Goal: Task Accomplishment & Management: Manage account settings

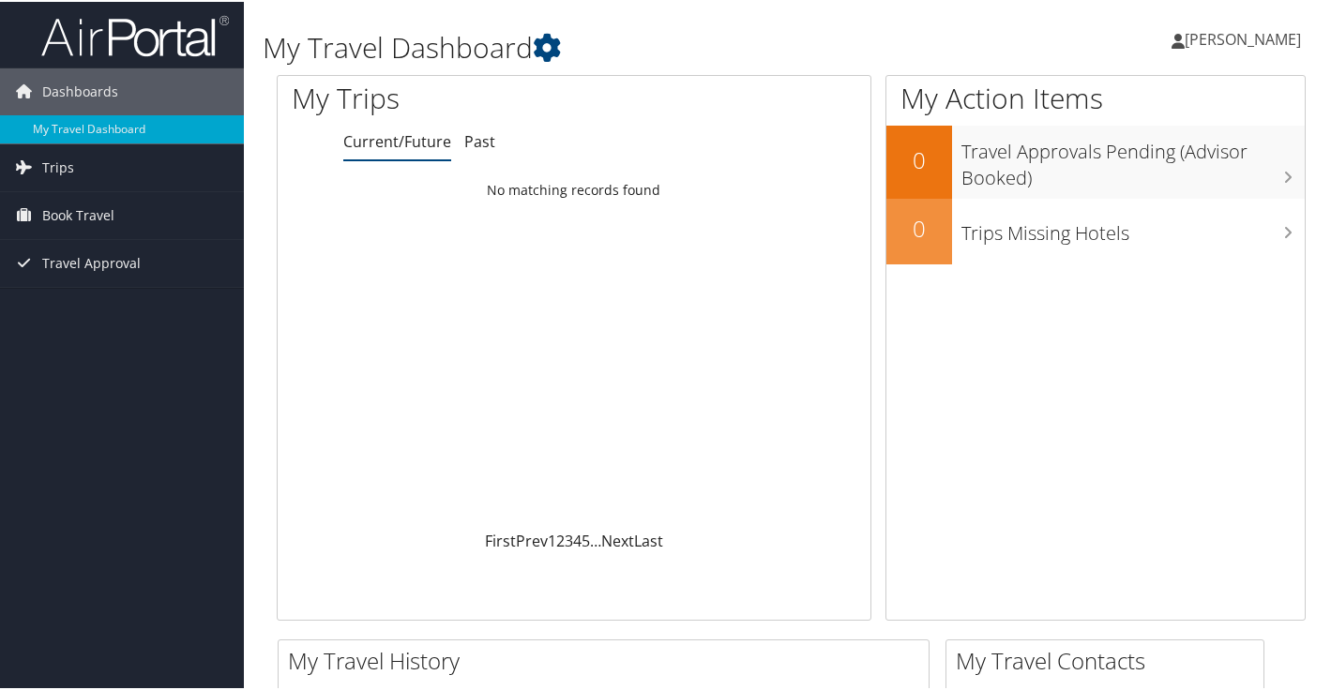
click at [1285, 40] on span "[PERSON_NAME]" at bounding box center [1243, 37] width 116 height 21
click at [1162, 169] on link "View Travel Profile" at bounding box center [1193, 167] width 209 height 32
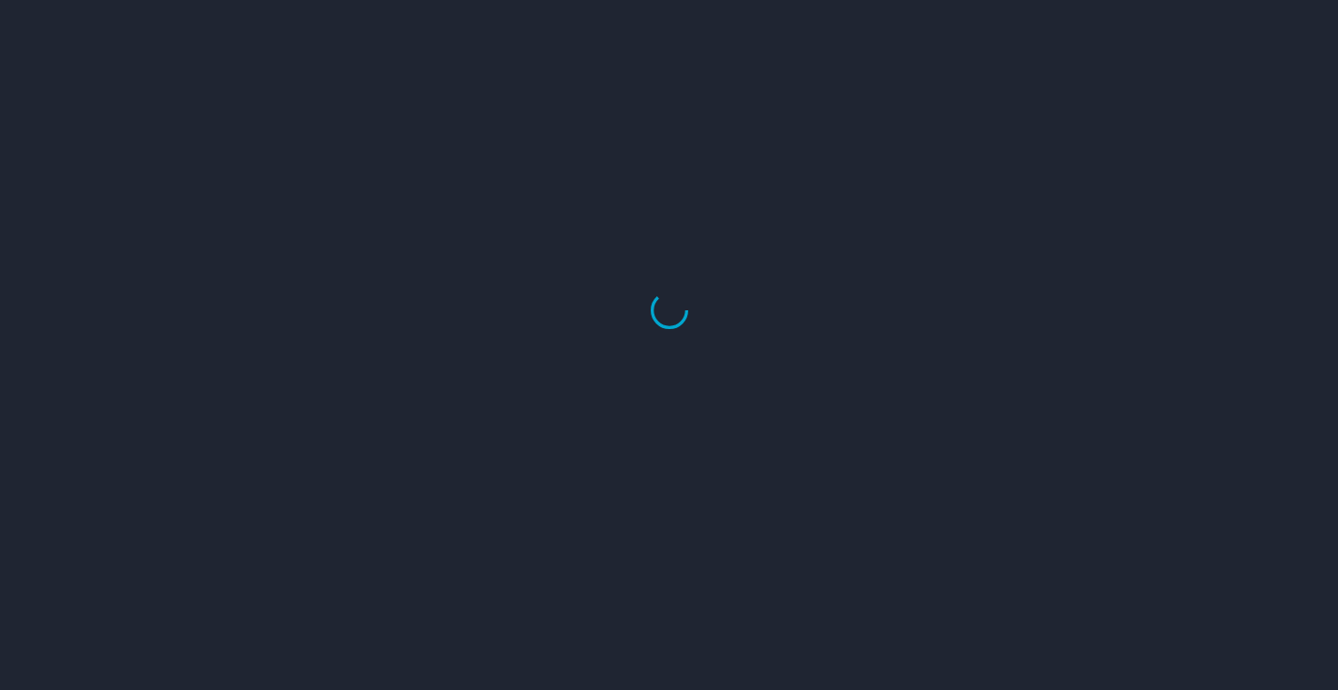
select select "US"
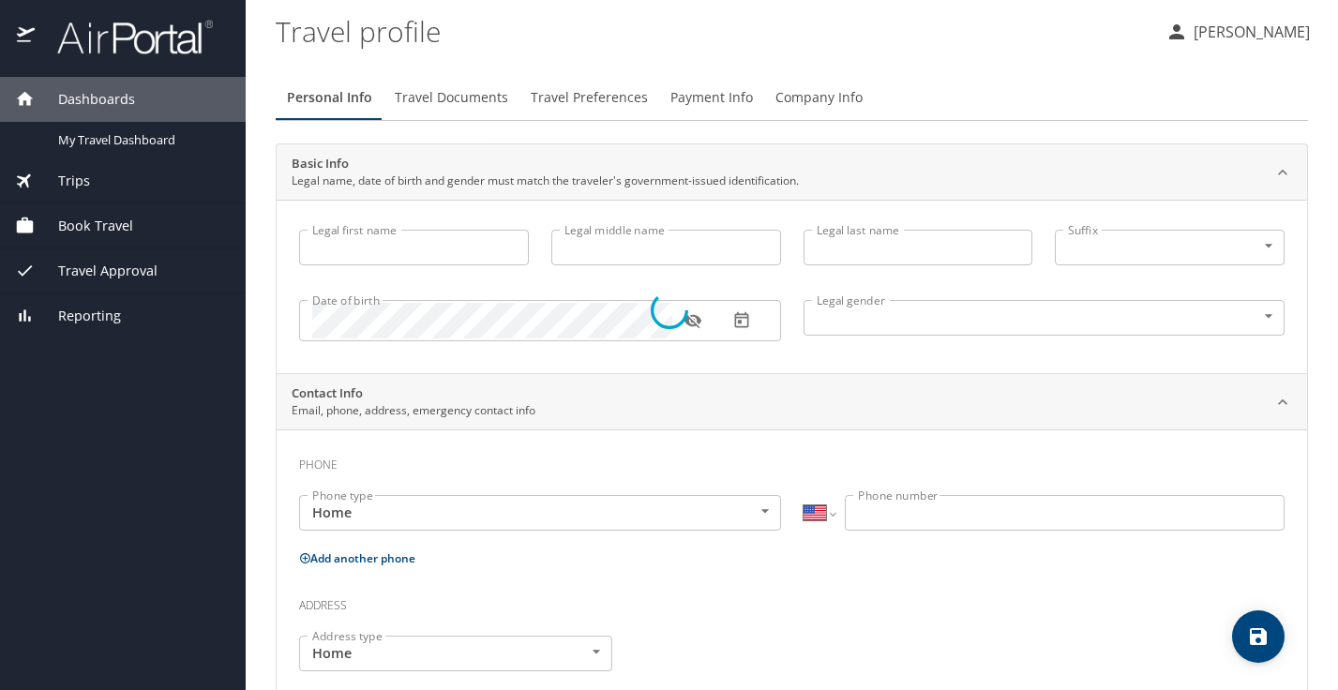
type input "Monicagail"
type input "Reyes"
type input "Undisclosed"
select select "US"
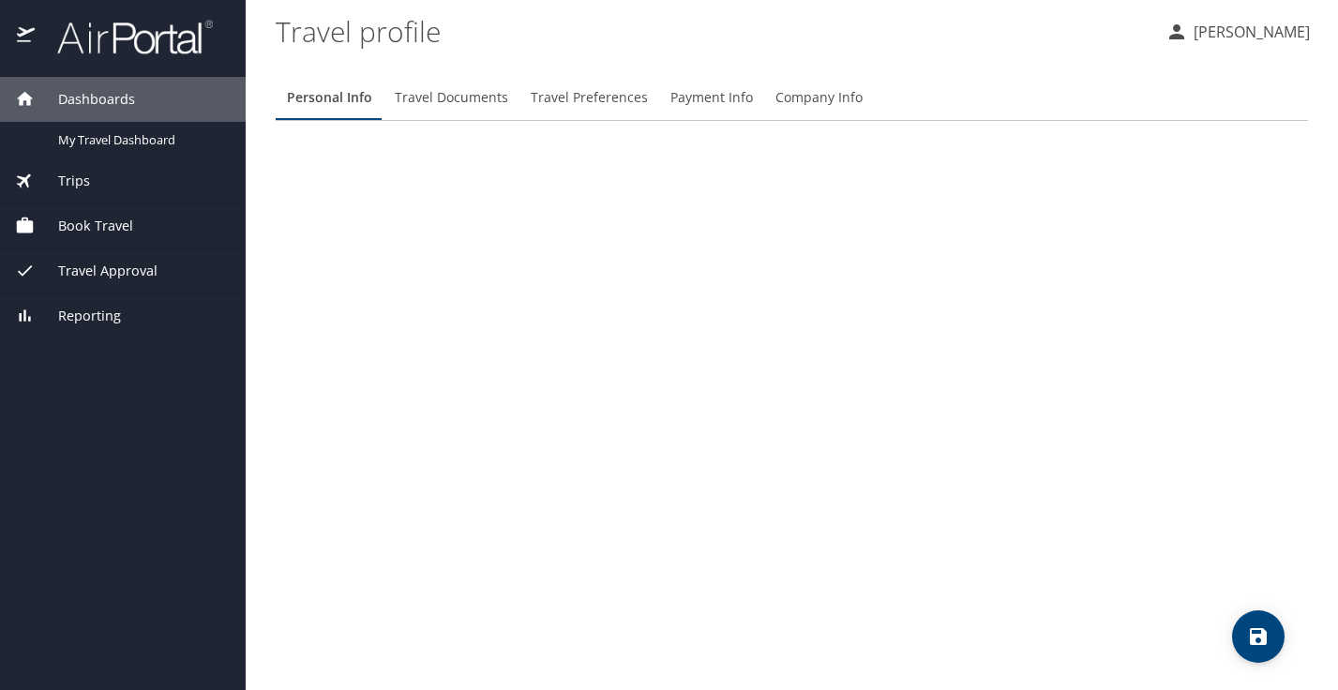
select select "US"
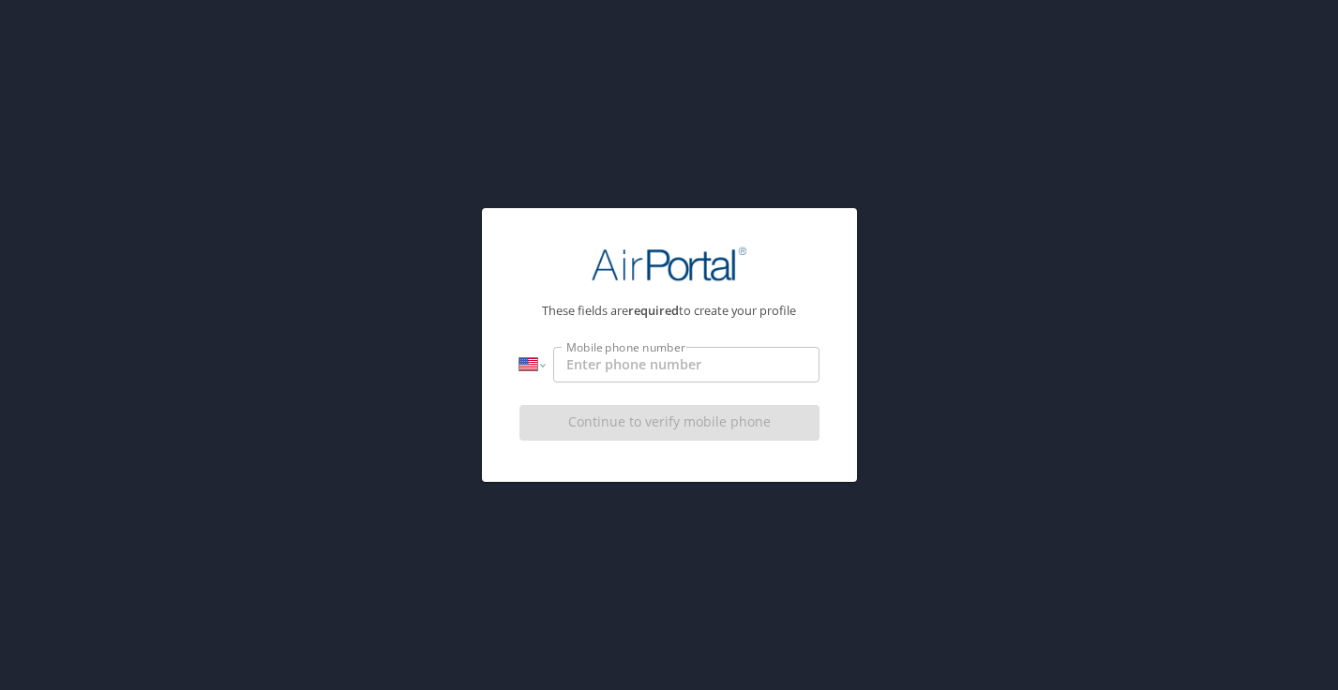
click at [733, 367] on input "Mobile phone number" at bounding box center [685, 365] width 265 height 36
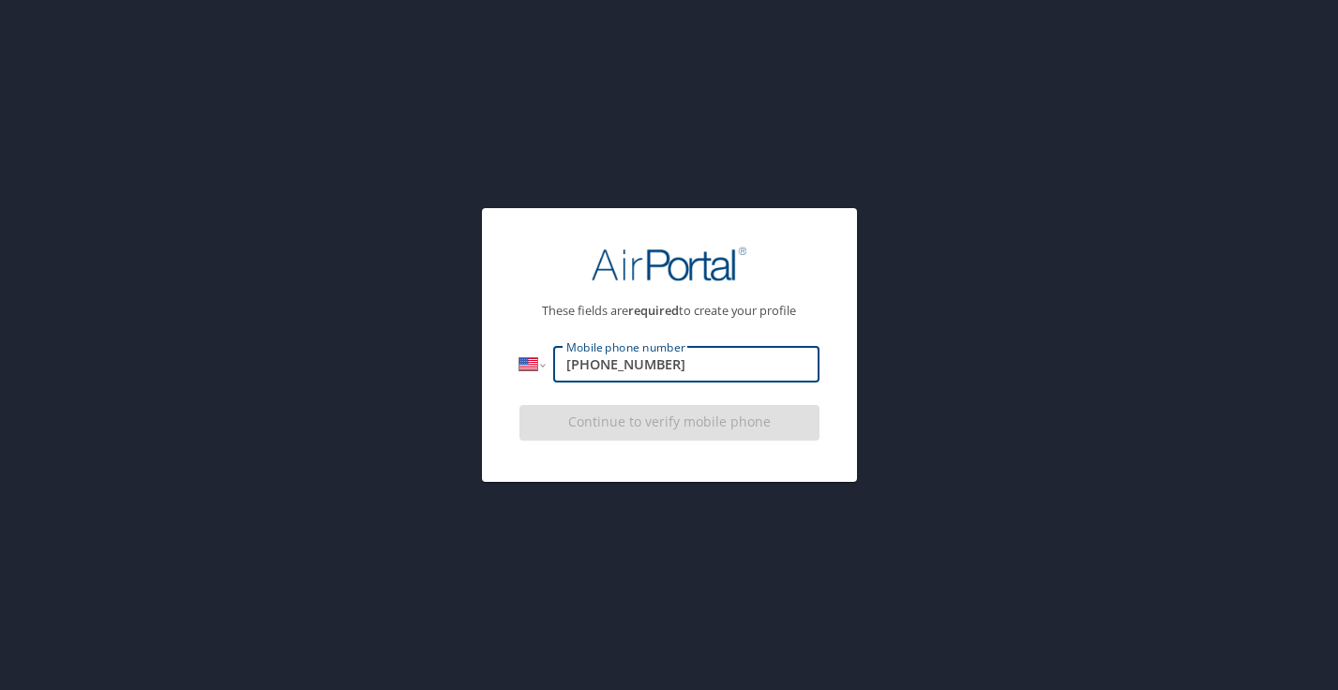
click at [782, 362] on input "(407) 406-1137" at bounding box center [685, 365] width 265 height 36
type input "(407) 406-1137"
click at [786, 419] on div "Continue to verify mobile phone" at bounding box center [670, 429] width 300 height 63
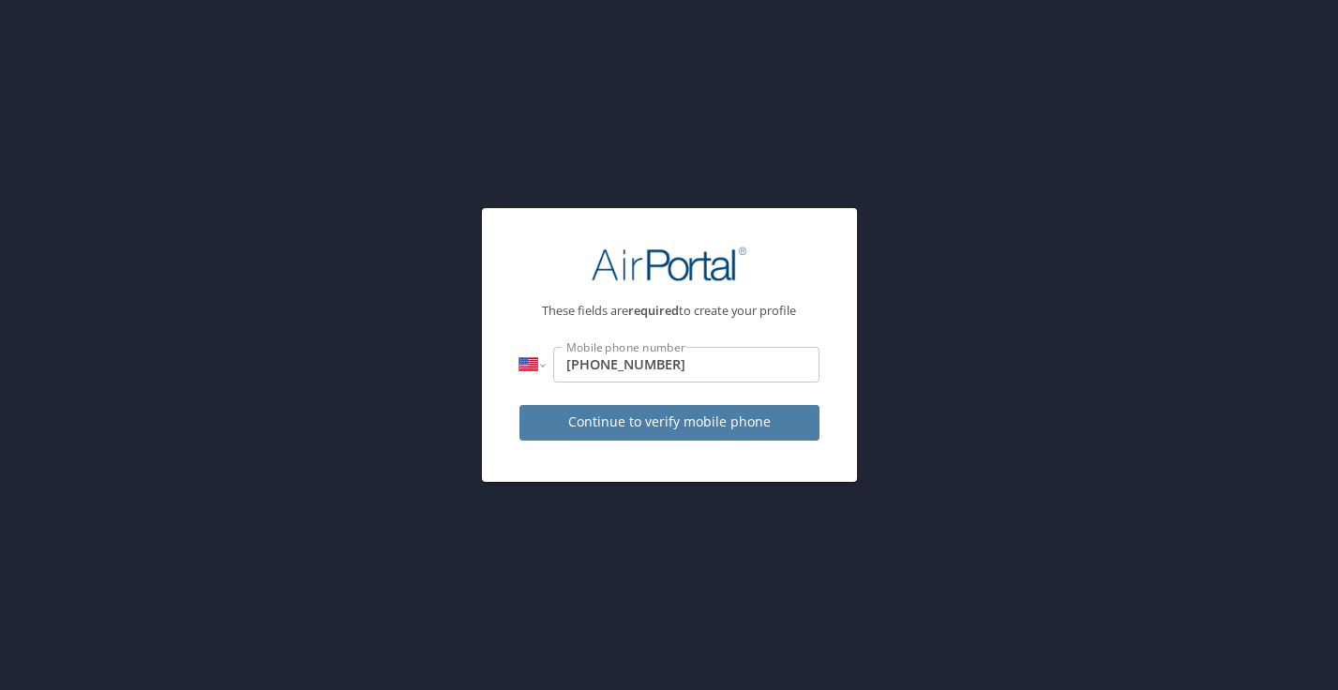
click at [758, 422] on span "Continue to verify mobile phone" at bounding box center [670, 422] width 270 height 23
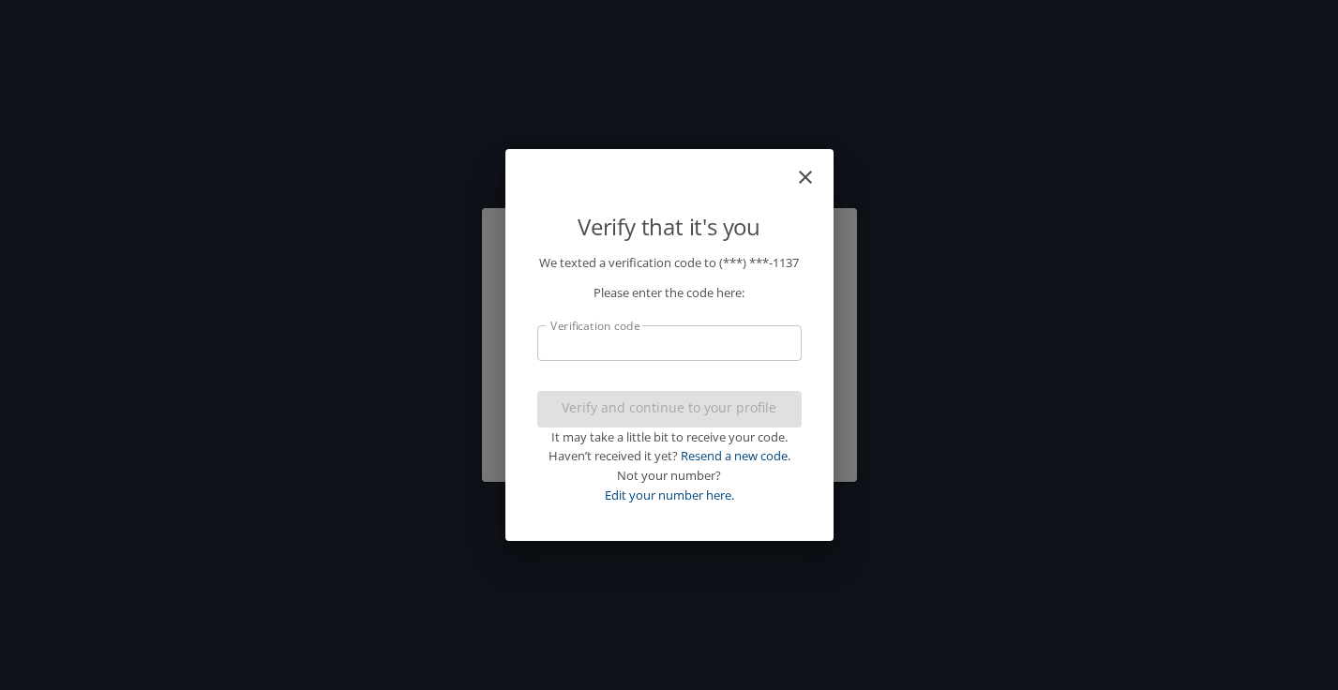
click at [673, 344] on input "Verification code" at bounding box center [669, 343] width 265 height 36
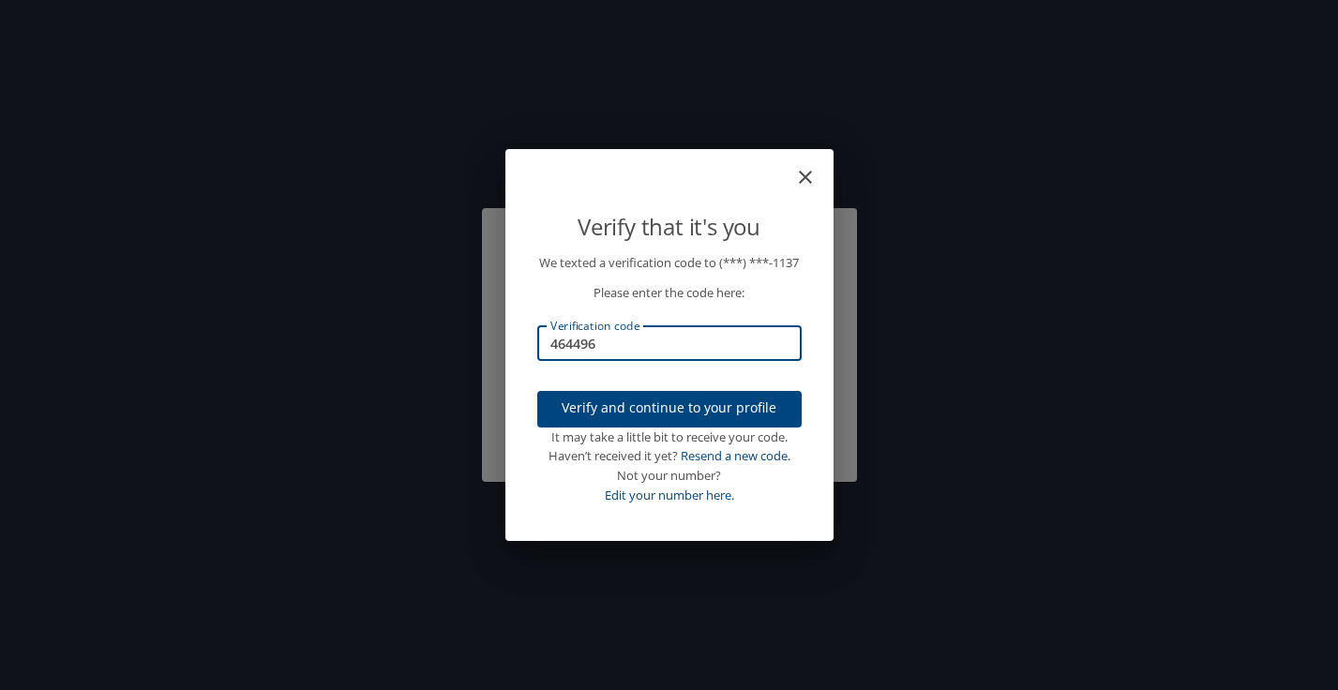
type input "464496"
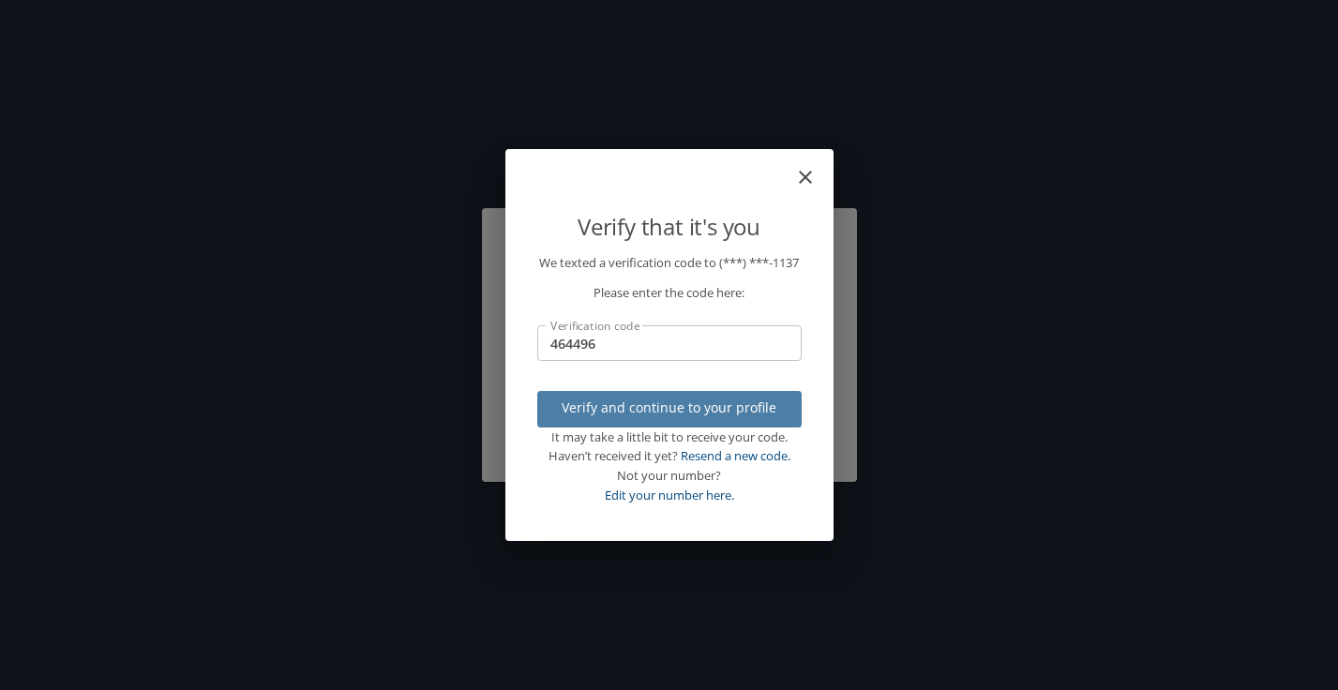
click at [629, 416] on span "Verify and continue to your profile" at bounding box center [669, 408] width 234 height 23
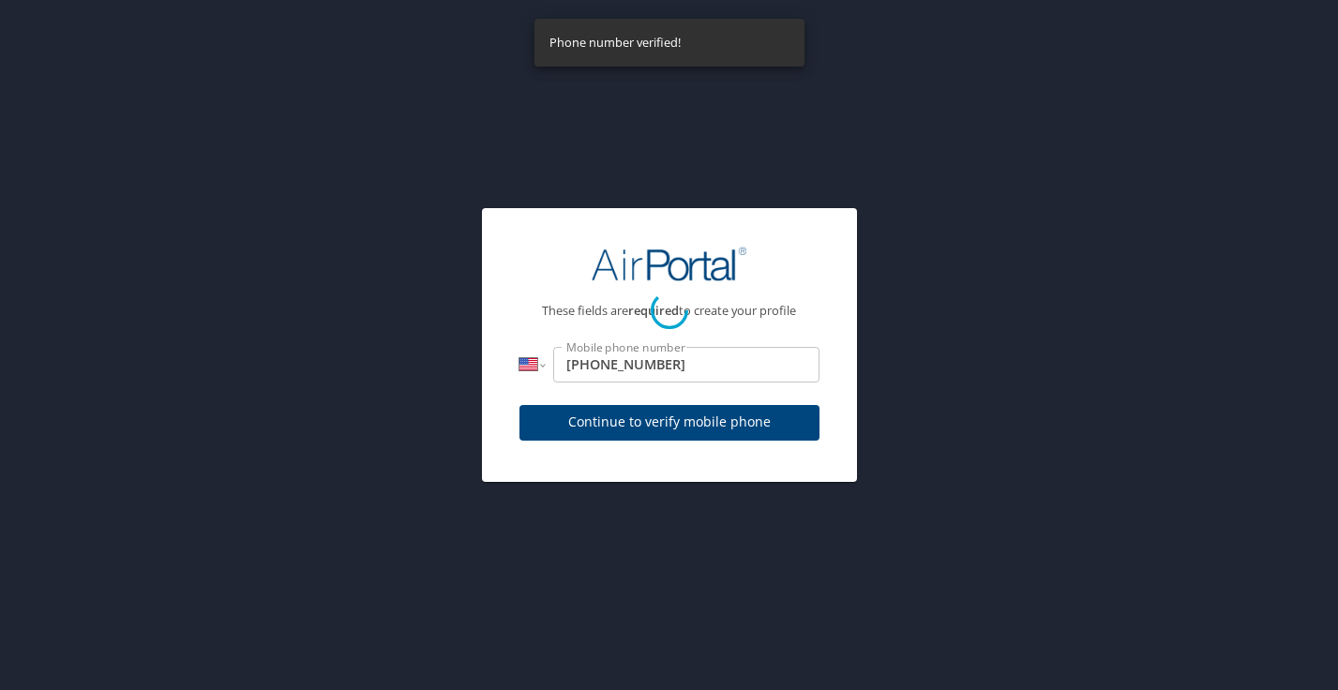
select select "US"
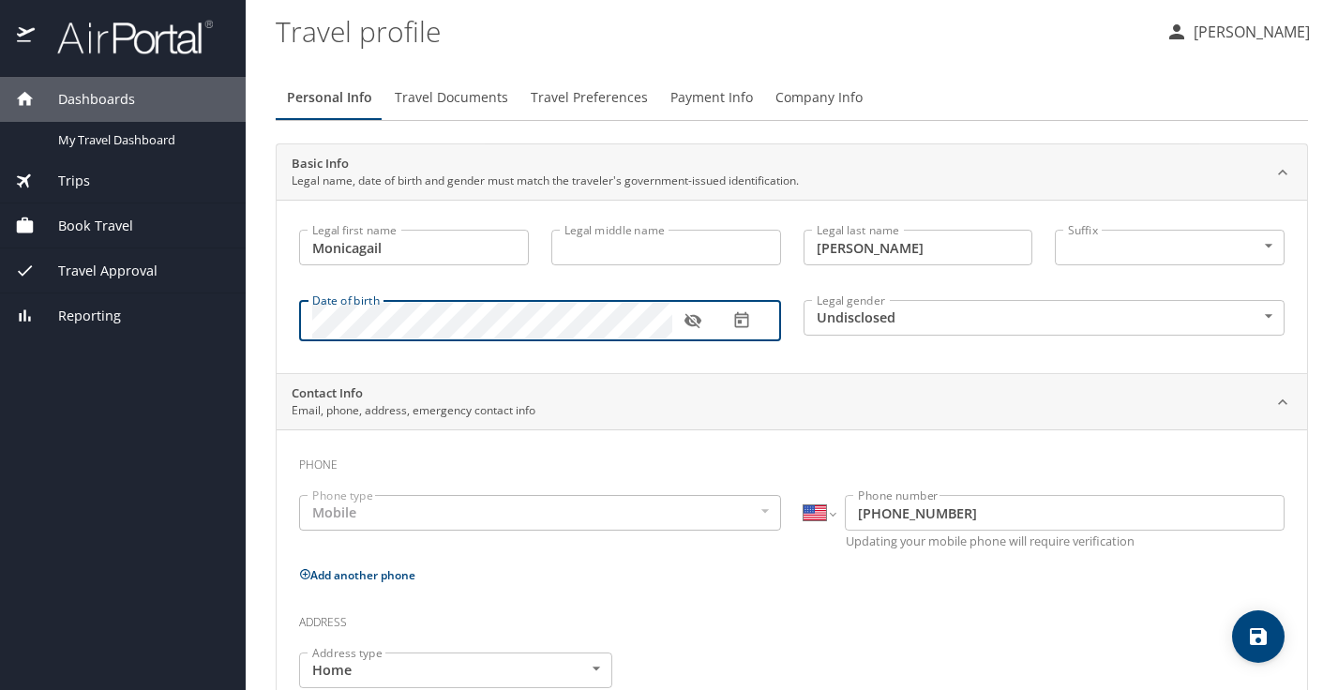
click at [693, 323] on icon "button" at bounding box center [693, 320] width 19 height 19
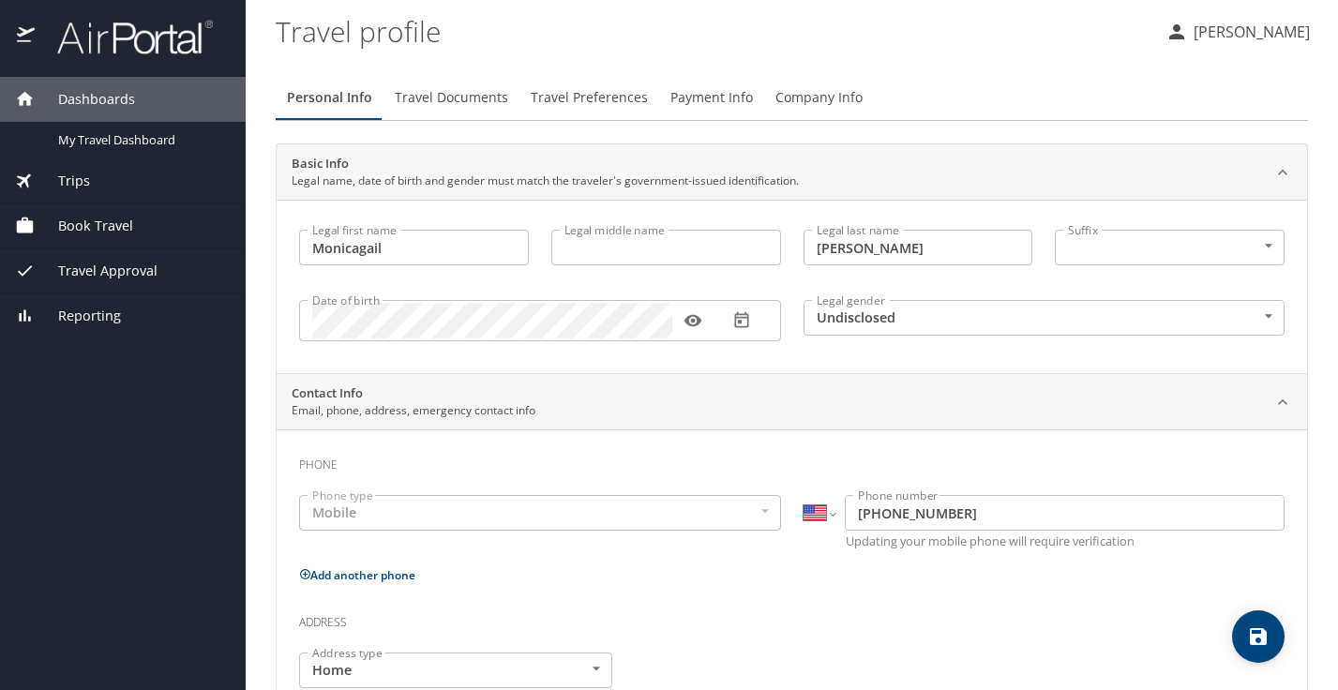
click at [488, 371] on div "Legal first name Monicagail Legal first name Legal middle name Legal middle nam…" at bounding box center [792, 287] width 1031 height 174
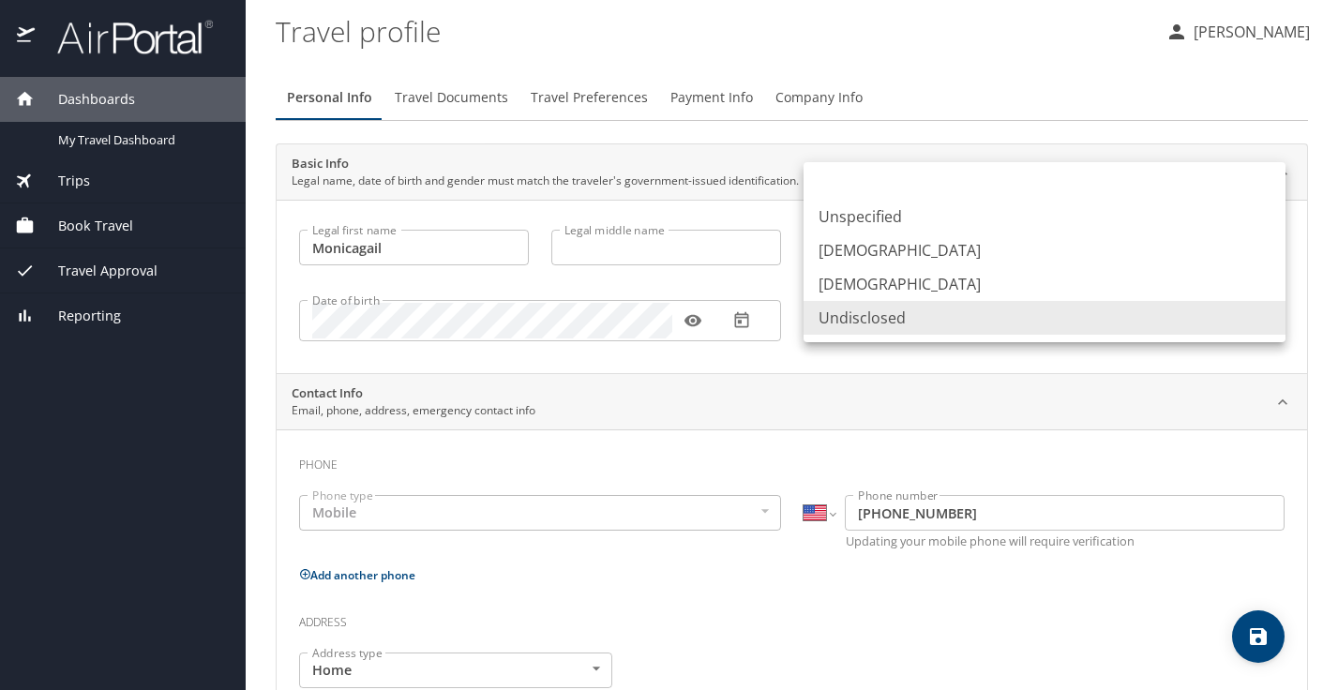
click at [899, 312] on body "Dashboards My Travel Dashboard Trips Current / Future Trips Past Trips Trips Mi…" at bounding box center [669, 345] width 1338 height 690
click at [874, 286] on li "Female" at bounding box center [1045, 284] width 482 height 34
type input "Female"
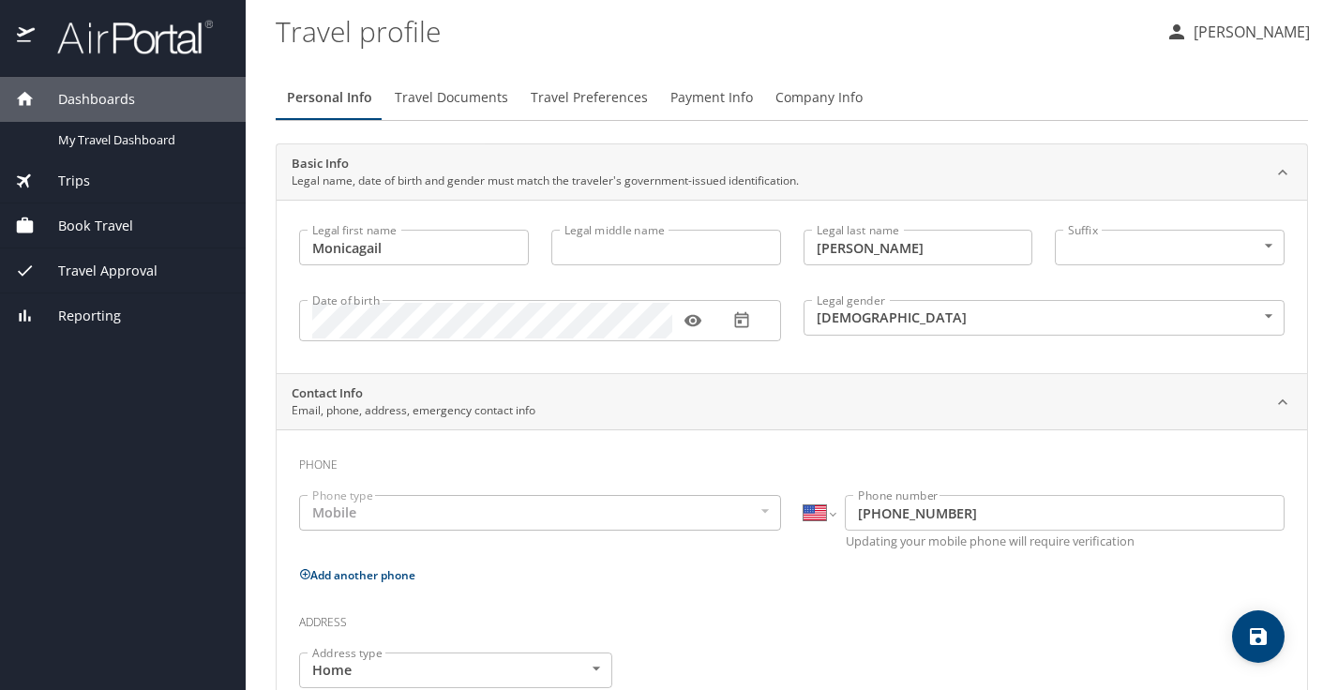
click at [903, 359] on div "Legal first name Monicagail Legal first name Legal middle name Legal middle nam…" at bounding box center [792, 287] width 1031 height 174
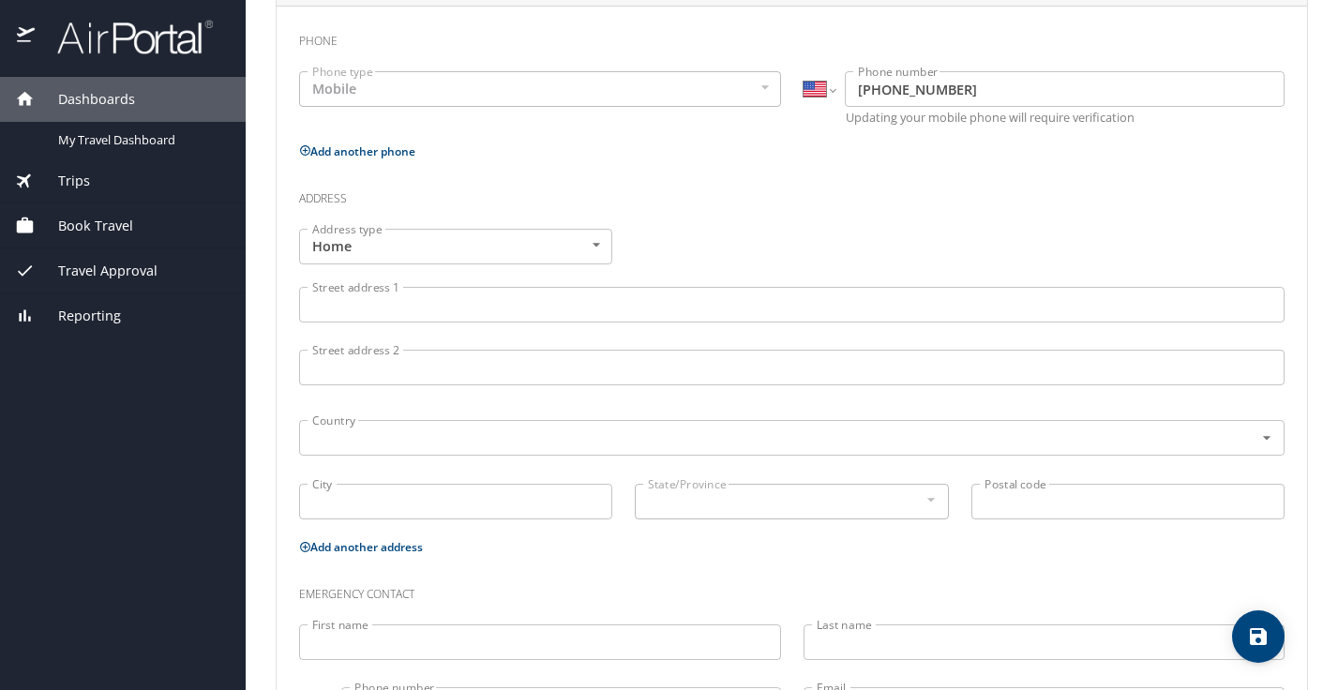
scroll to position [432, 0]
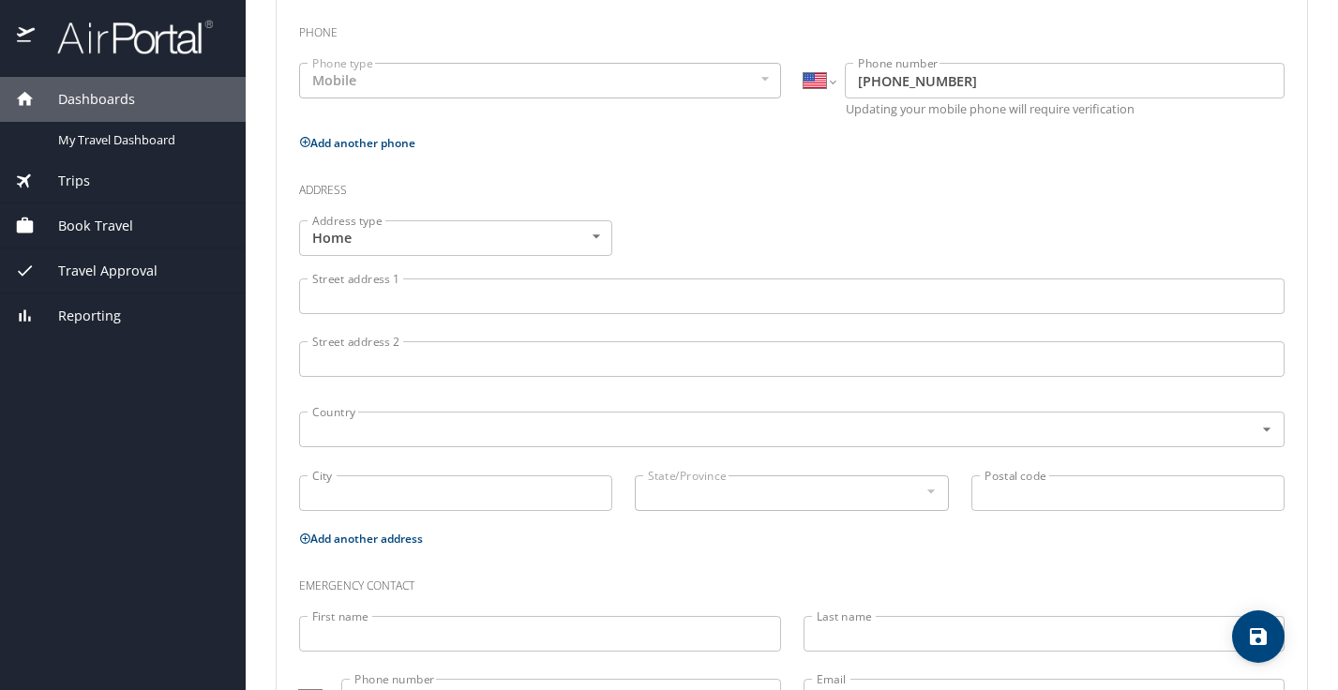
click at [517, 297] on input "Street address 1" at bounding box center [792, 297] width 986 height 36
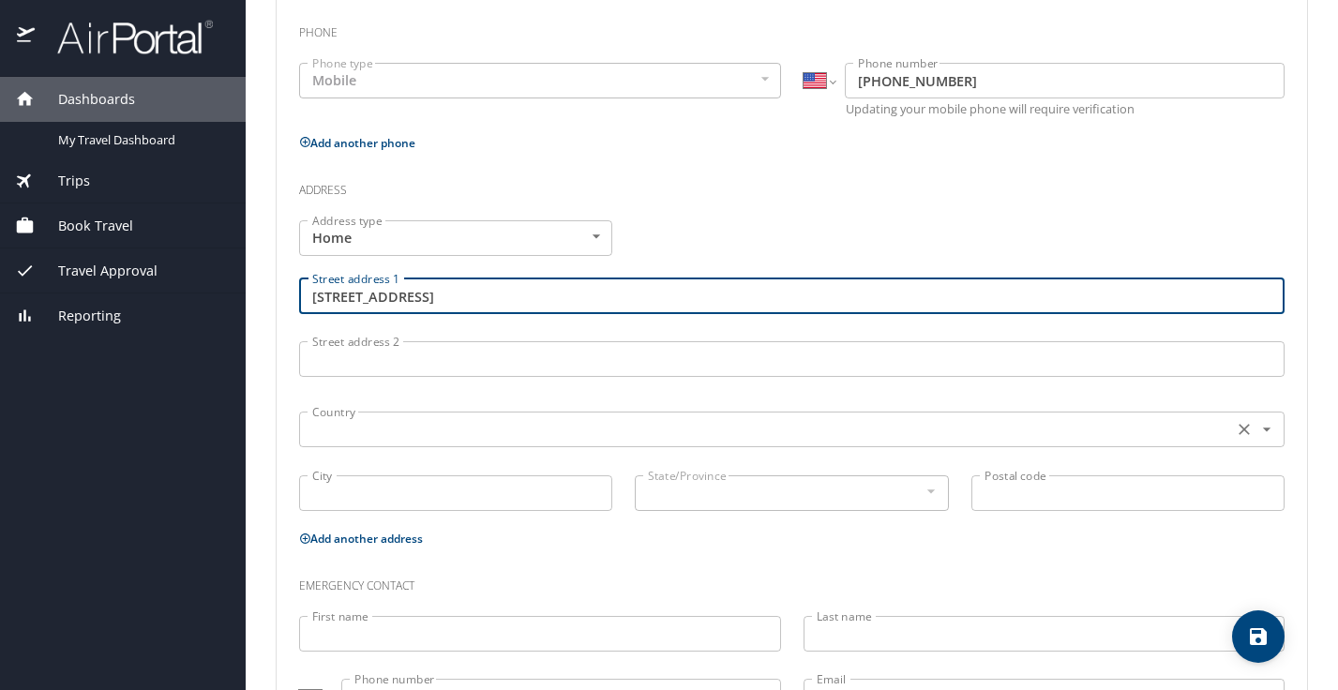
type input "12826 Forestedge Circle"
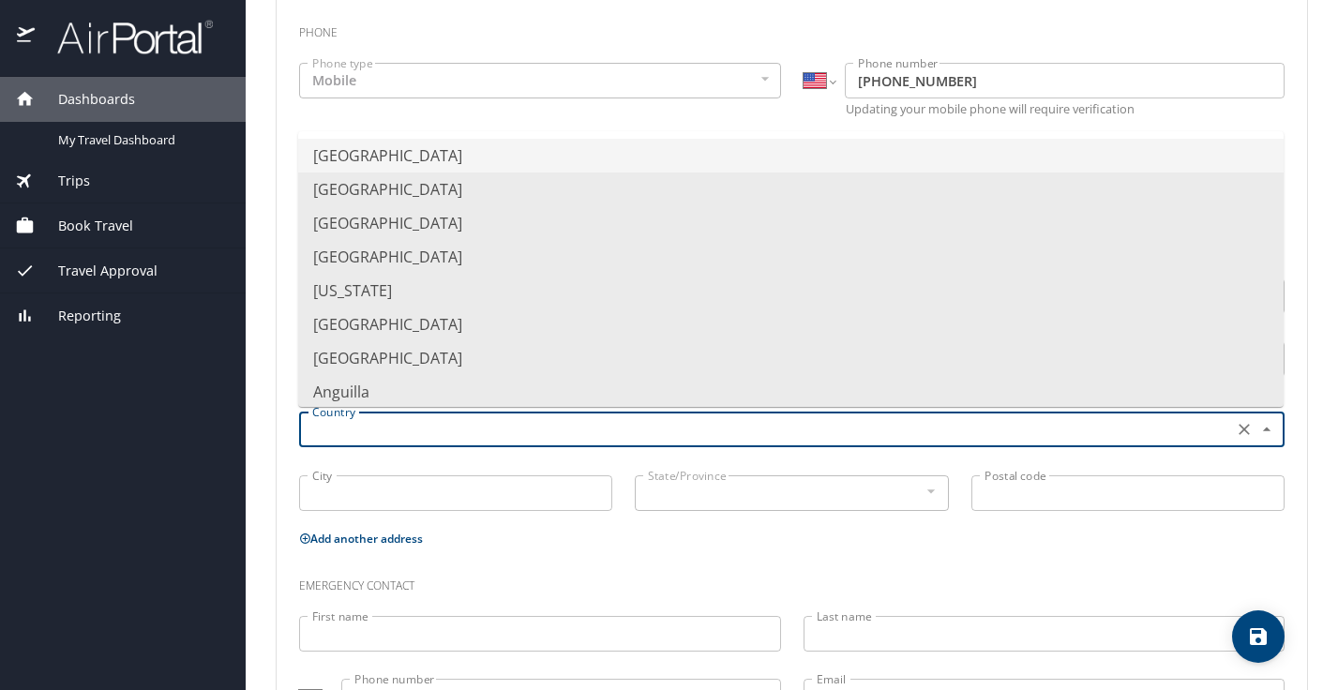
click at [449, 427] on input "text" at bounding box center [764, 429] width 919 height 24
click at [466, 158] on li "United States of America" at bounding box center [791, 156] width 986 height 34
type input "United States of America"
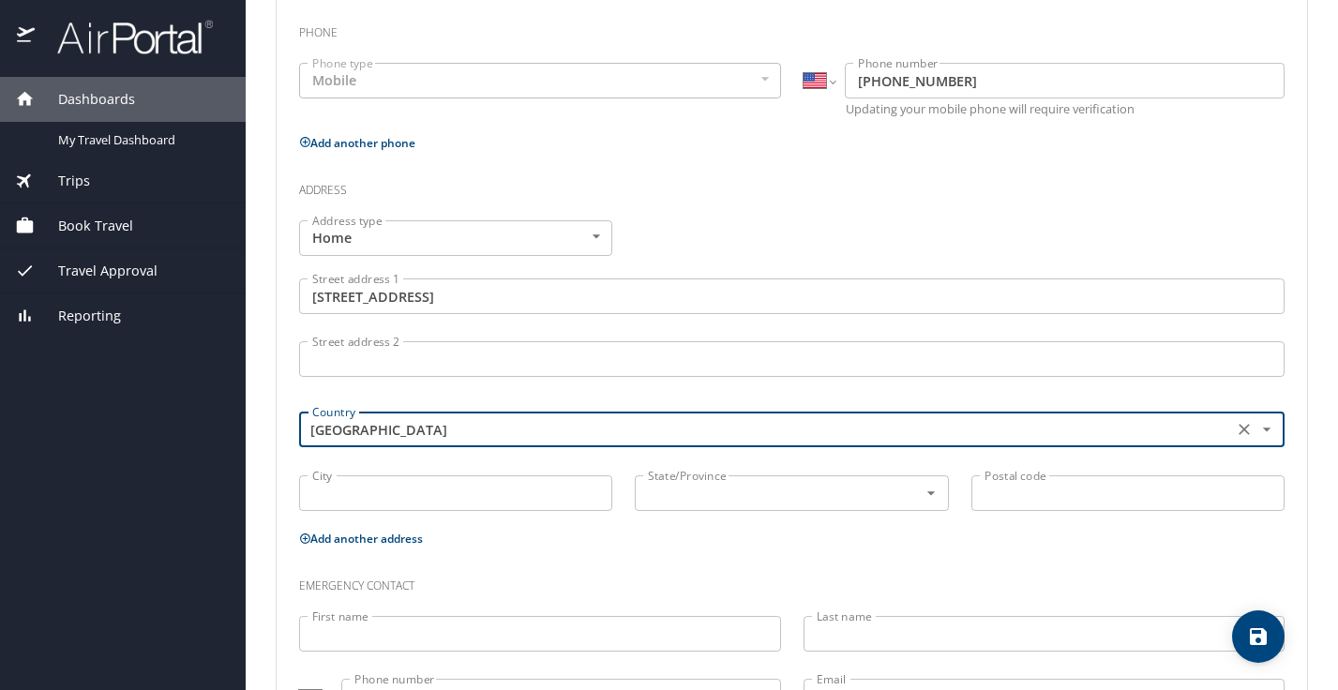
click at [516, 487] on input "City" at bounding box center [455, 494] width 313 height 36
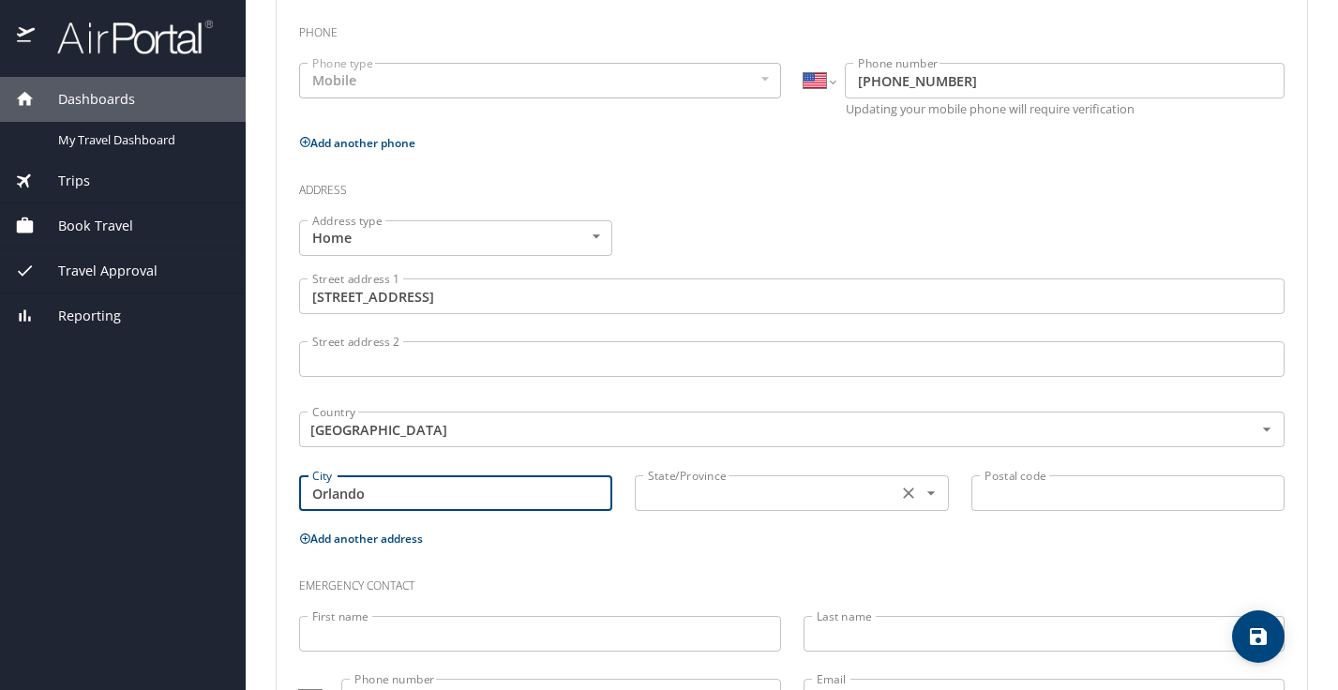
click at [929, 492] on icon "Open" at bounding box center [931, 494] width 8 height 4
type input "Orlando"
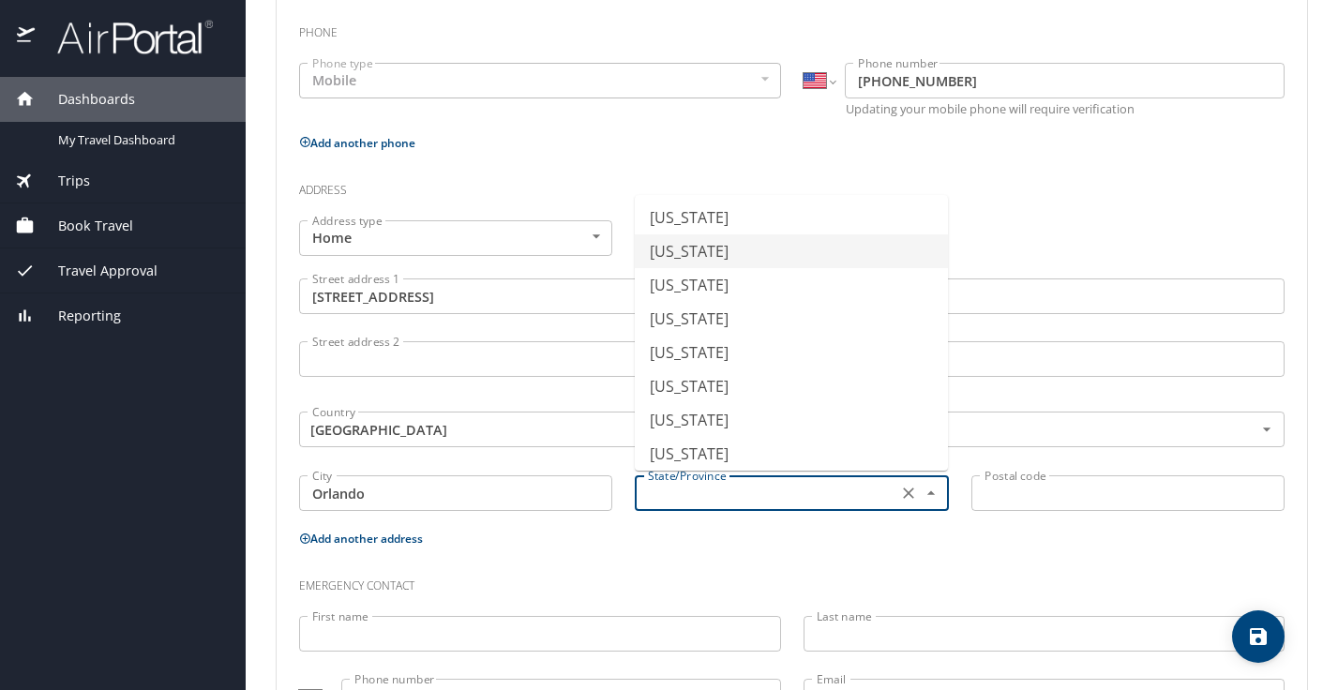
scroll to position [177, 0]
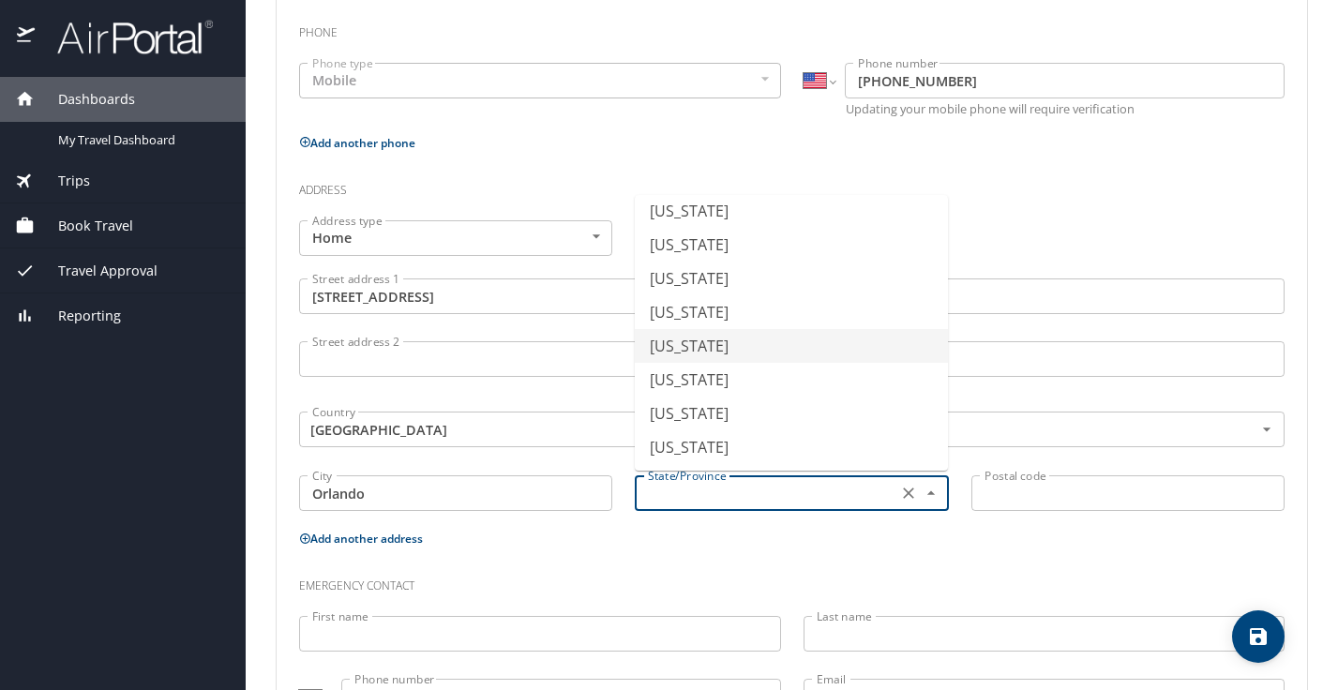
click at [737, 349] on li "Florida" at bounding box center [791, 346] width 313 height 34
type input "Florida"
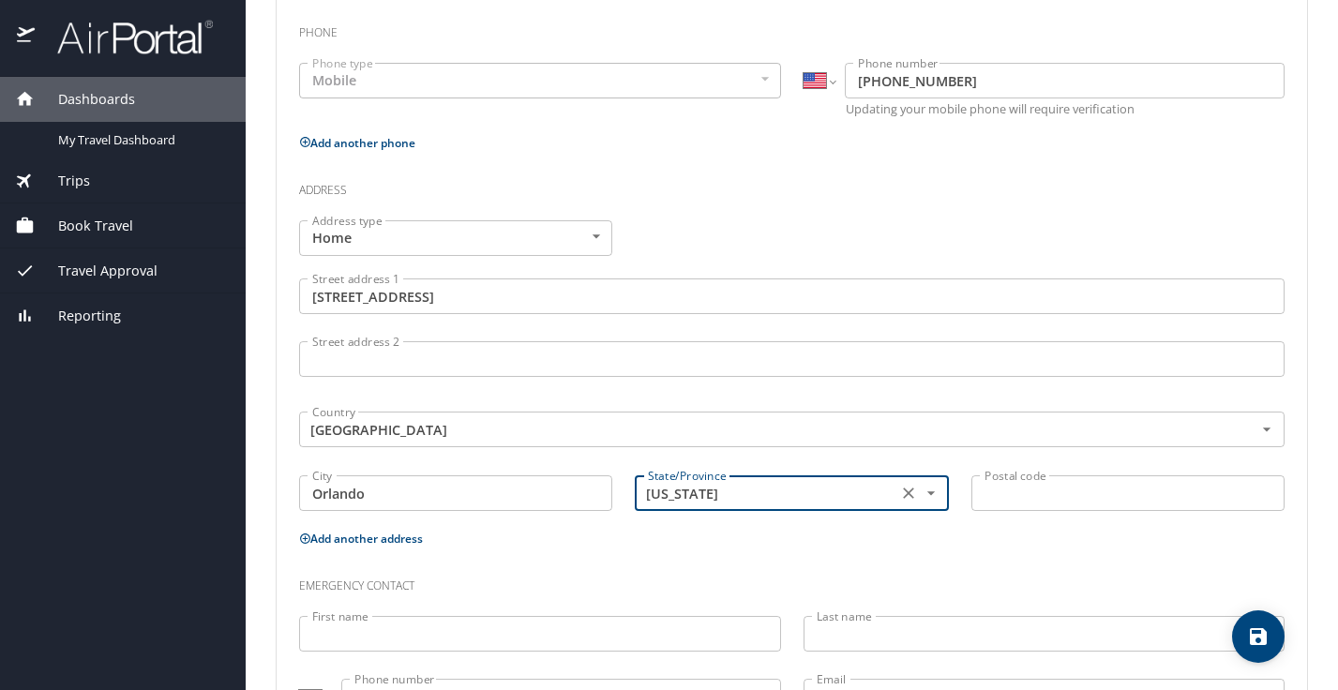
click at [1094, 496] on input "Postal code" at bounding box center [1128, 494] width 313 height 36
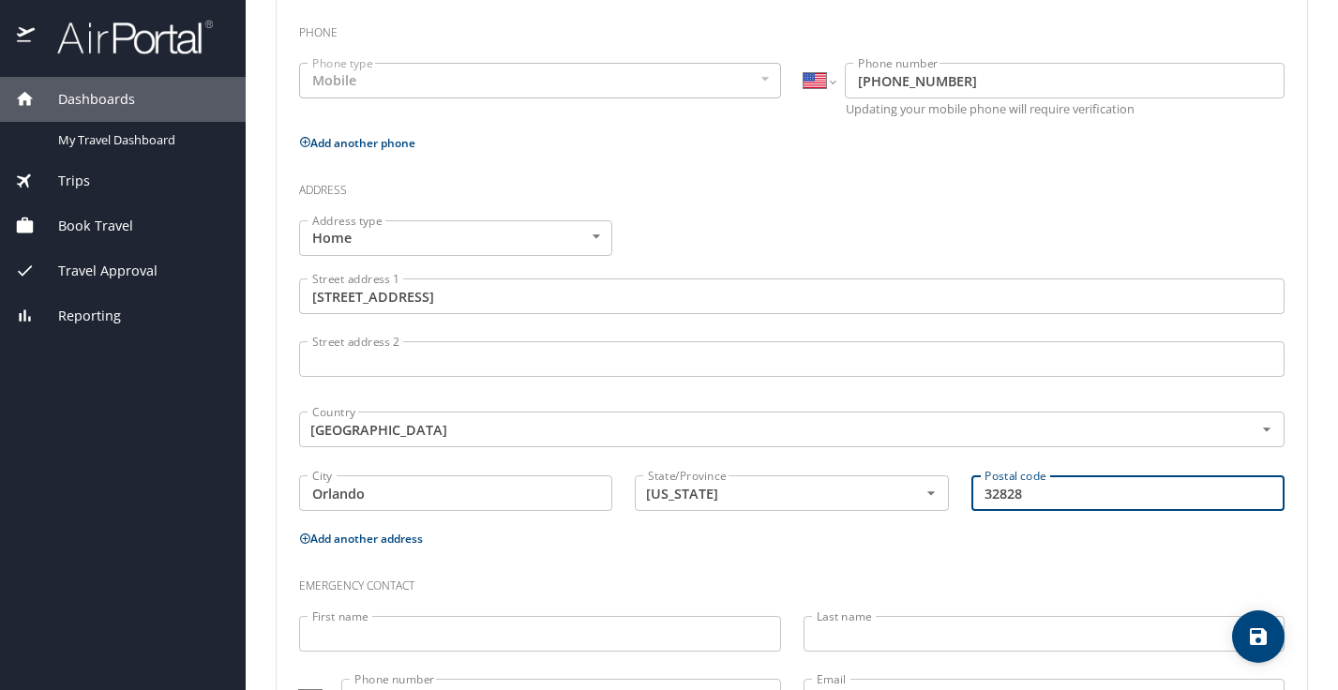
type input "32828"
click at [1136, 551] on div "Phone Phone type Mobile Mobile Phone type International Afghanistan Åland Islan…" at bounding box center [792, 371] width 986 height 718
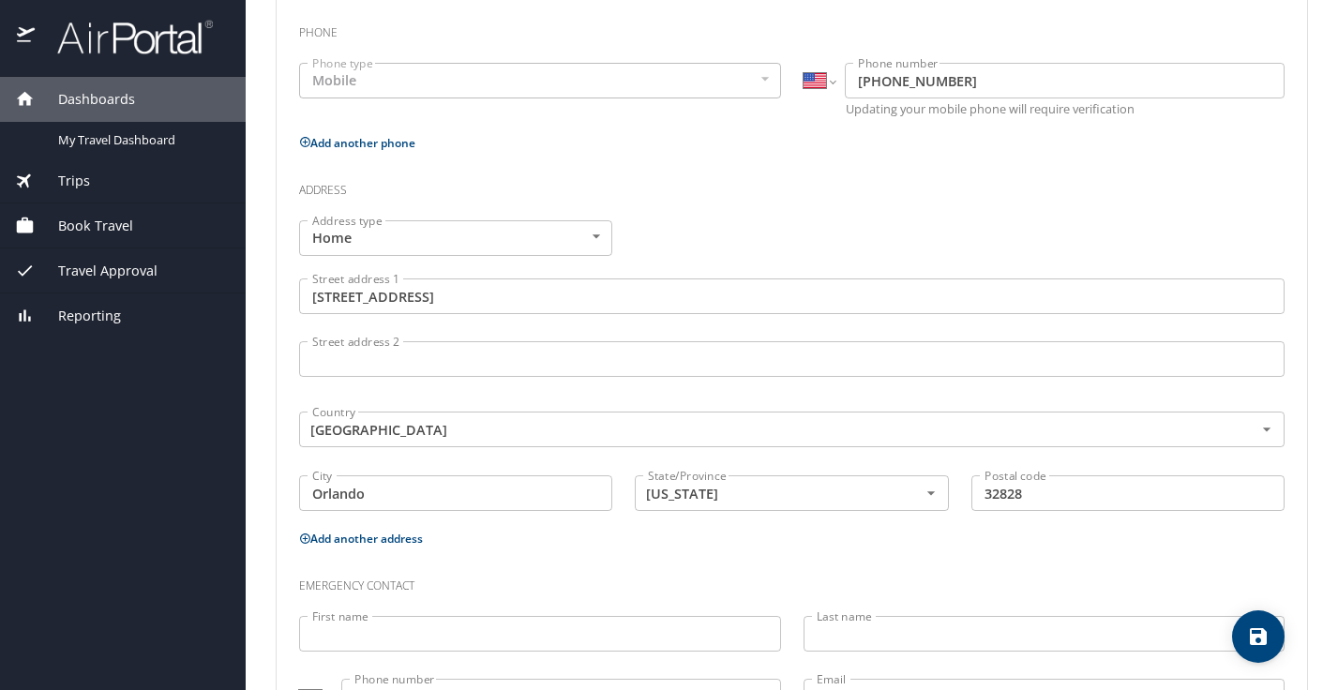
scroll to position [518, 0]
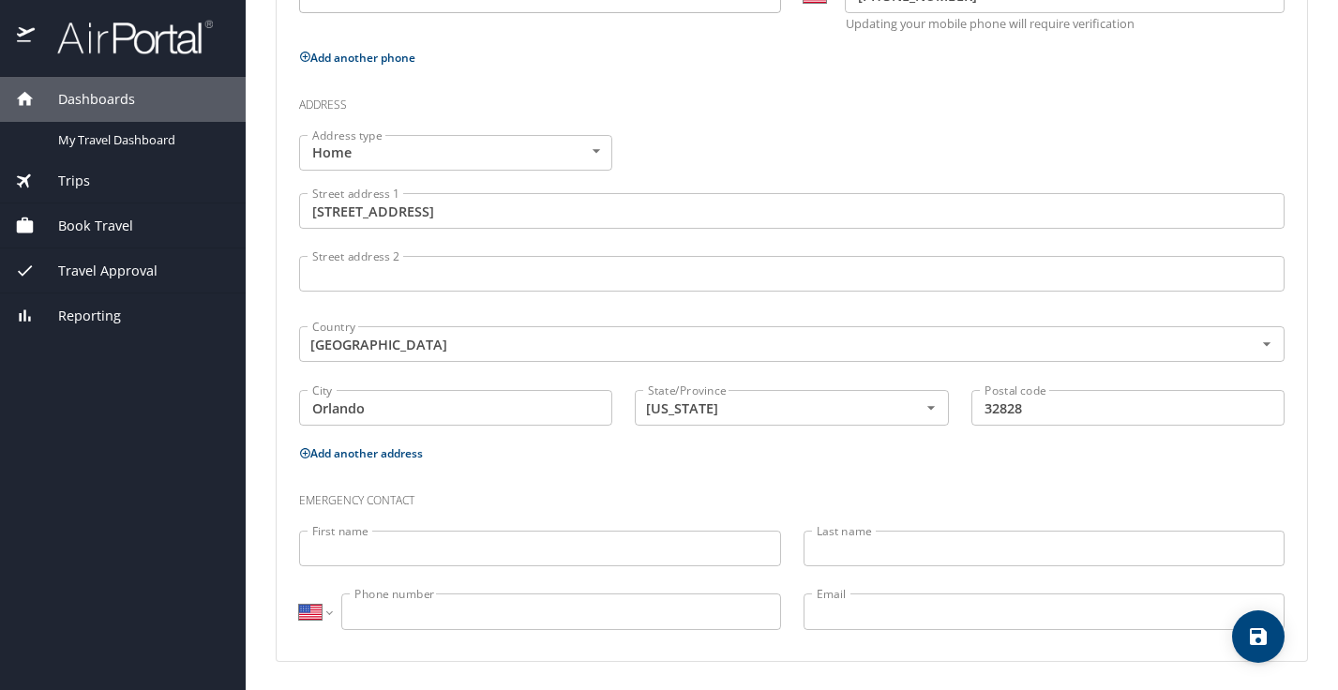
click at [738, 543] on input "First name" at bounding box center [540, 549] width 482 height 36
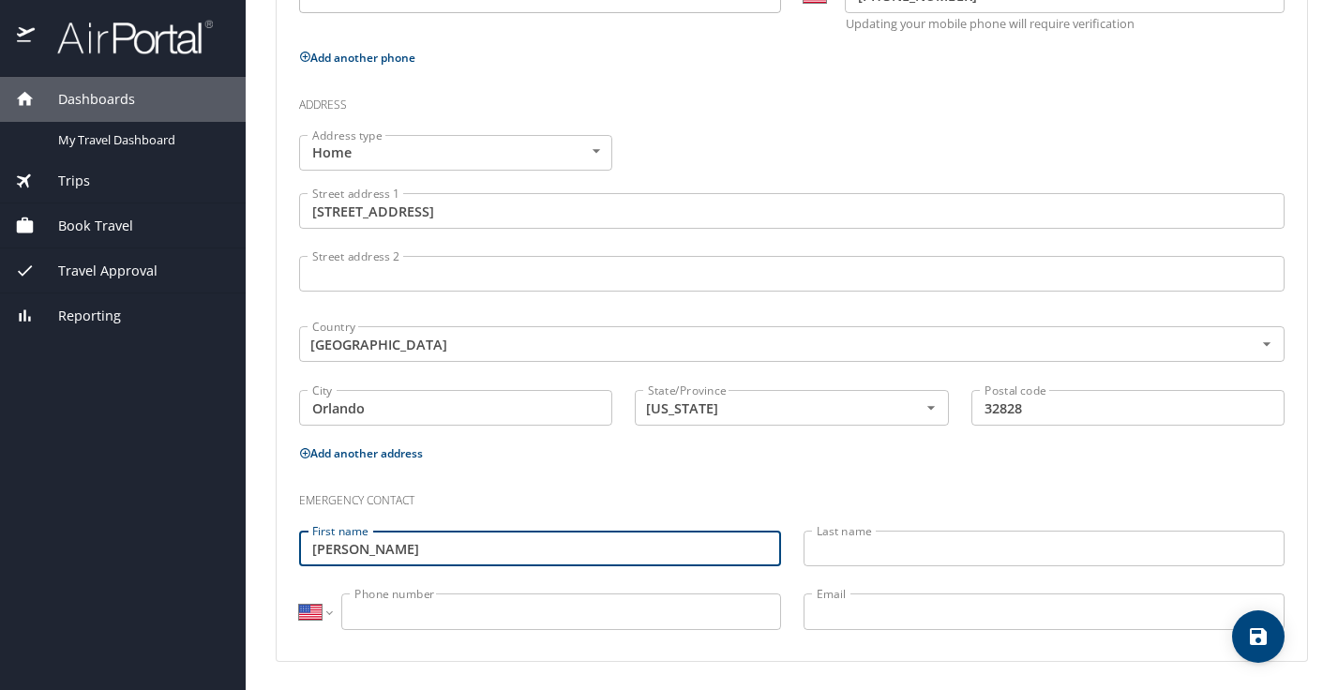
type input "Rawlin"
click at [1046, 552] on input "Last name" at bounding box center [1045, 549] width 482 height 36
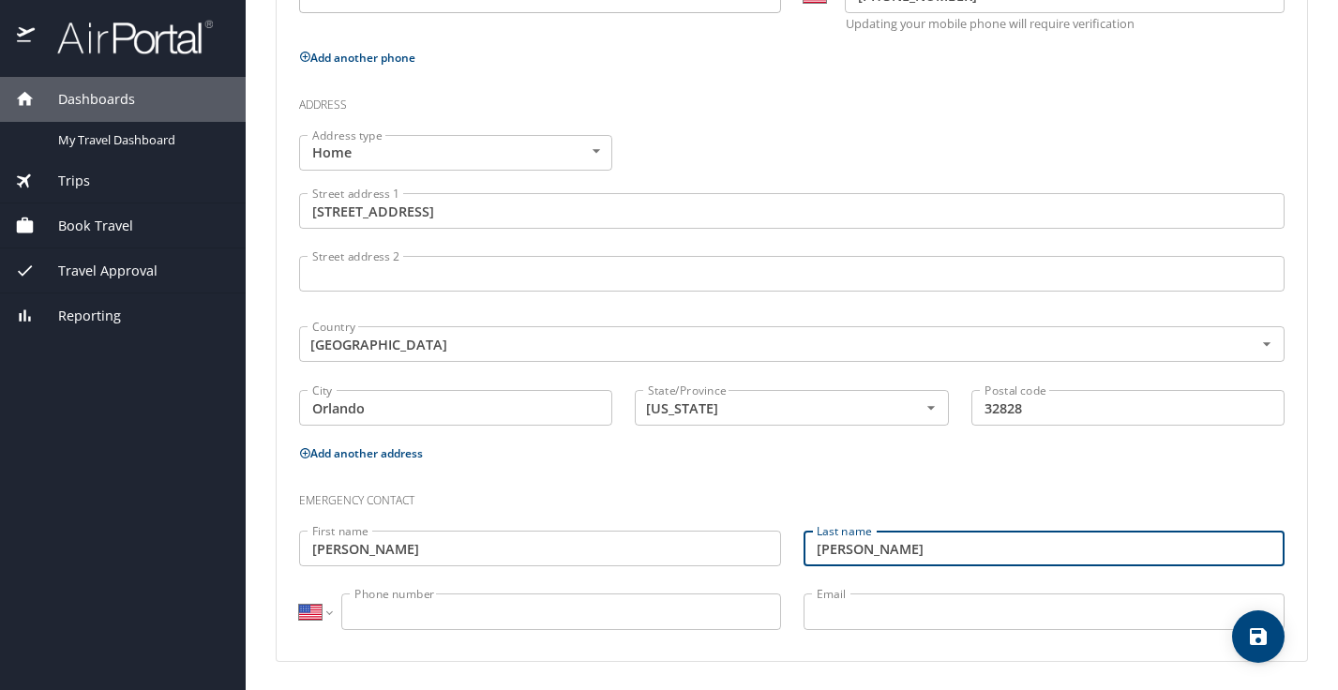
type input "Reyes"
click at [675, 614] on input "Phone number" at bounding box center [561, 612] width 440 height 36
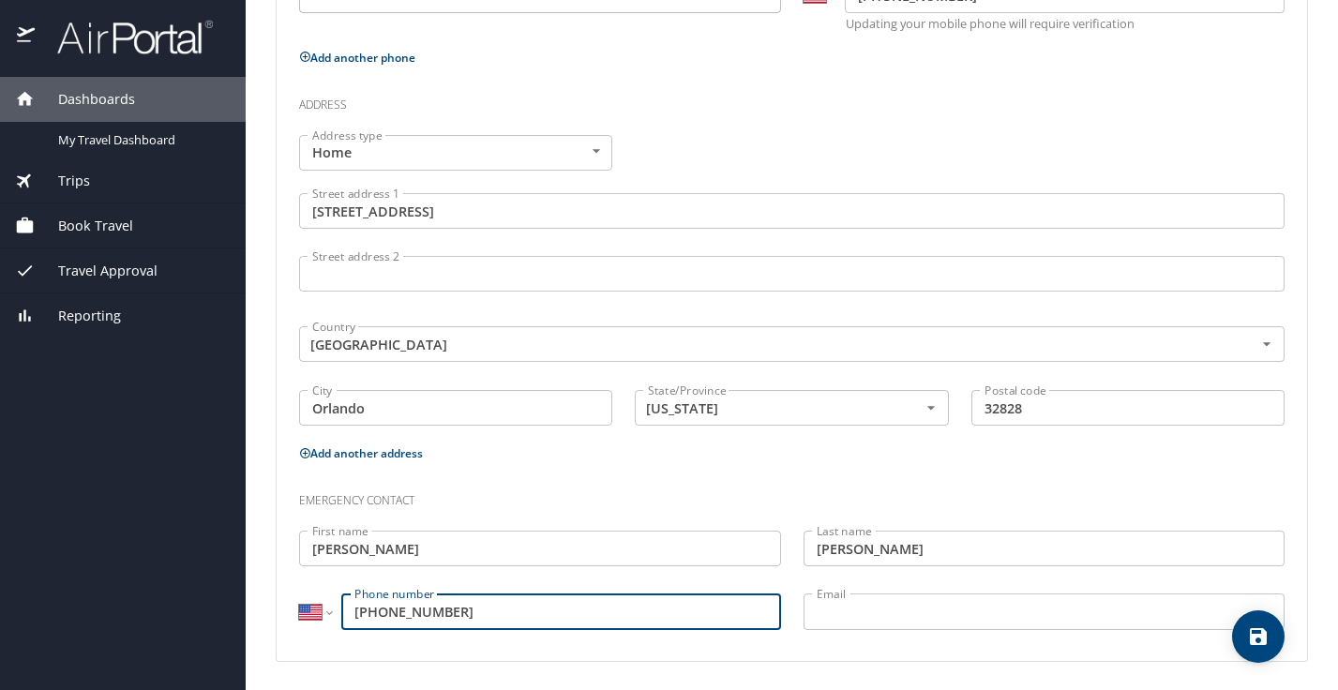
type input "(407) 701-5153"
click at [900, 614] on input "Email" at bounding box center [1045, 612] width 482 height 36
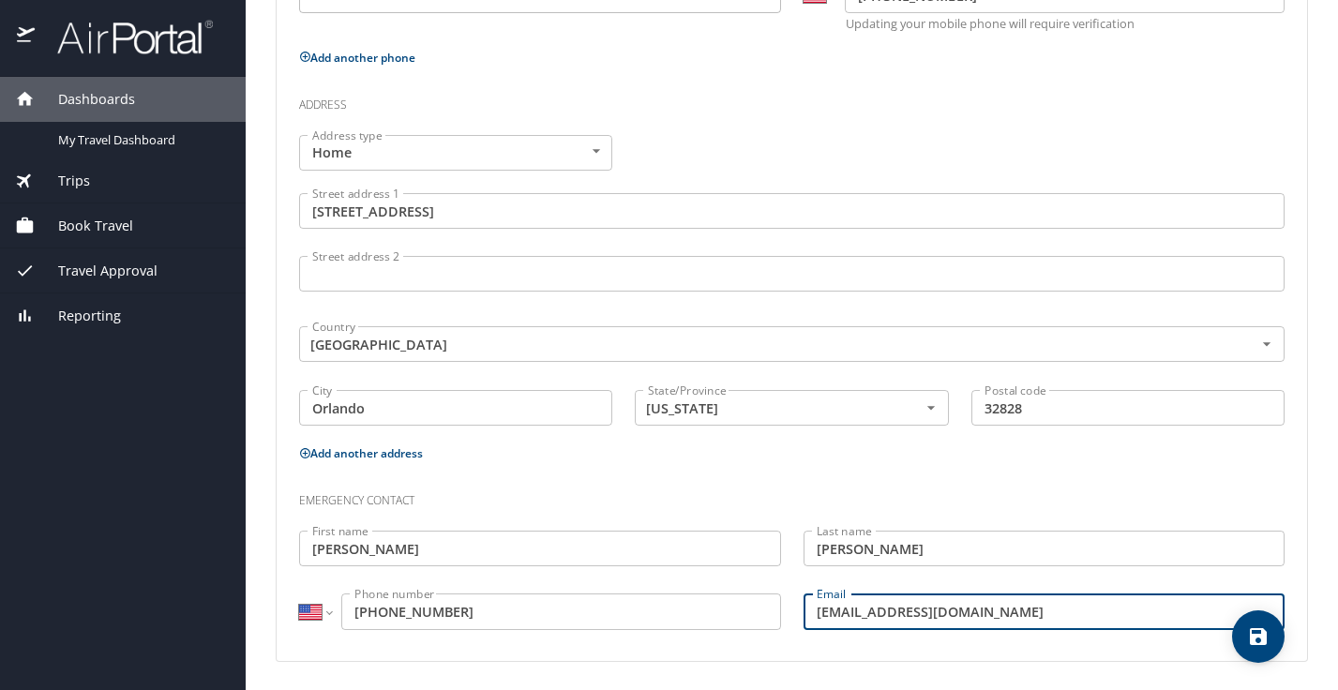
type input "rreyes_21@hotmail.com"
click at [963, 504] on h3 "Emergency contact" at bounding box center [792, 496] width 986 height 32
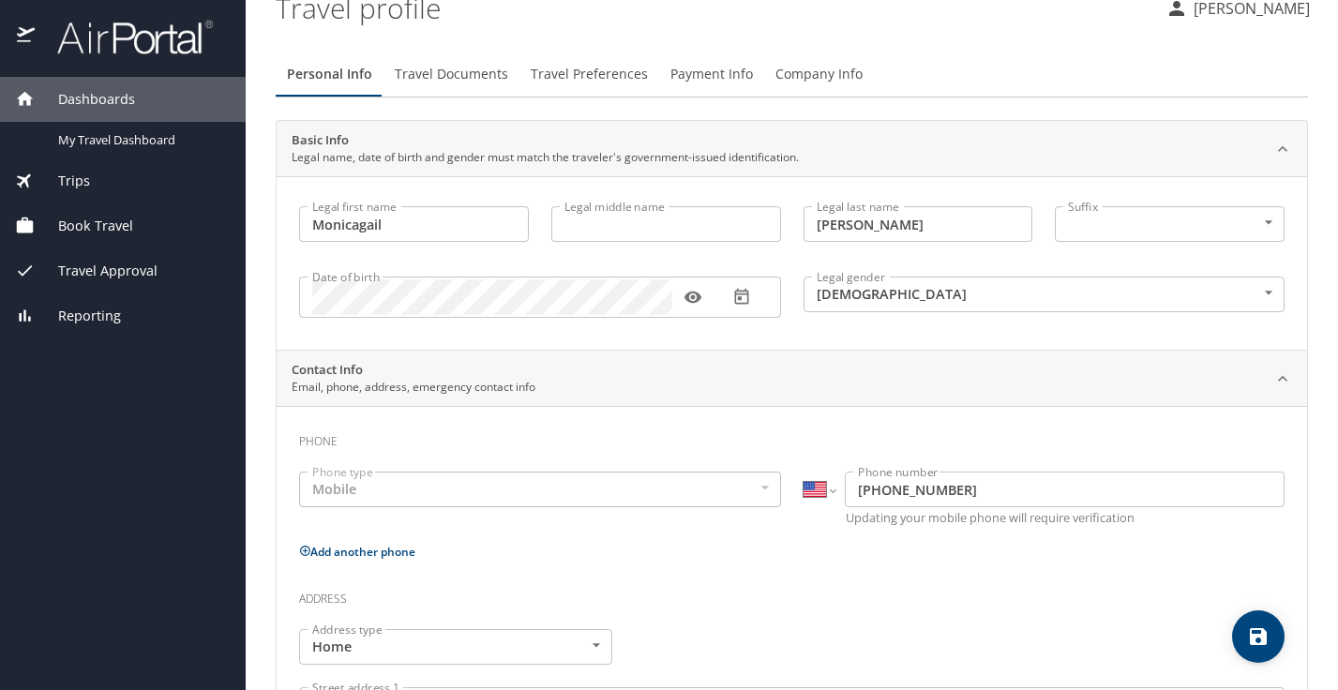
scroll to position [0, 0]
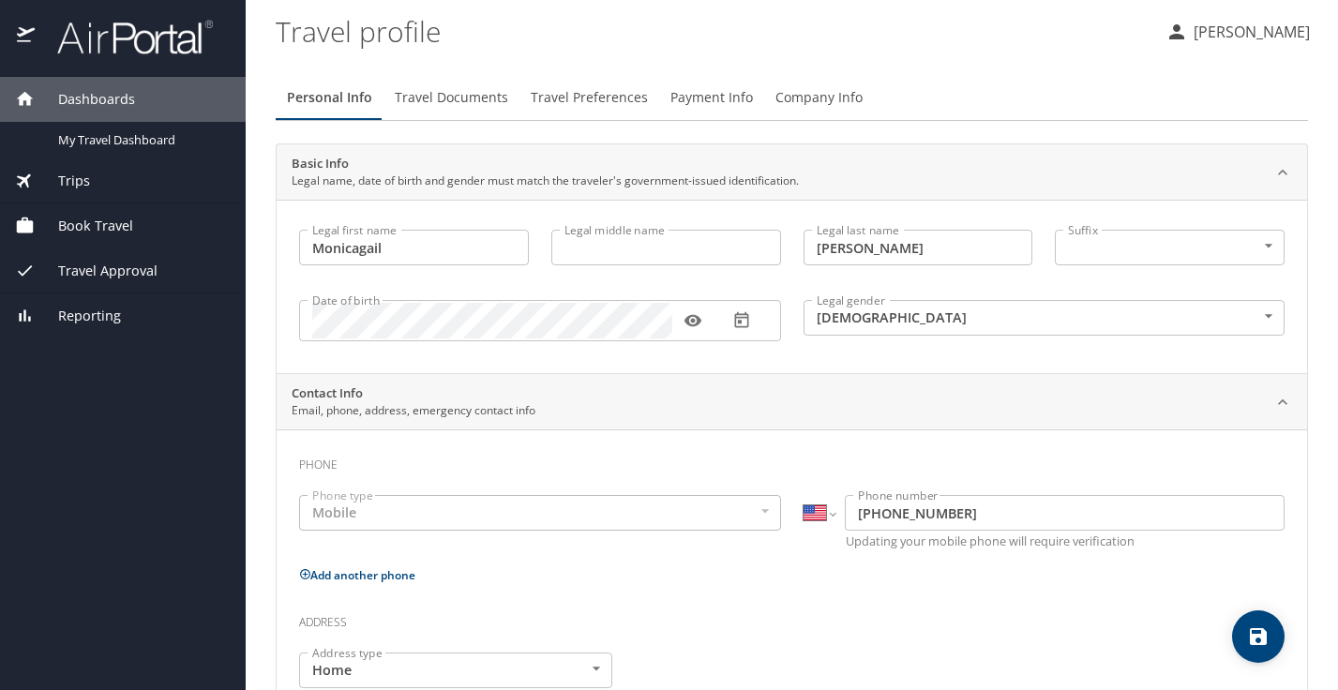
click at [444, 92] on span "Travel Documents" at bounding box center [451, 97] width 113 height 23
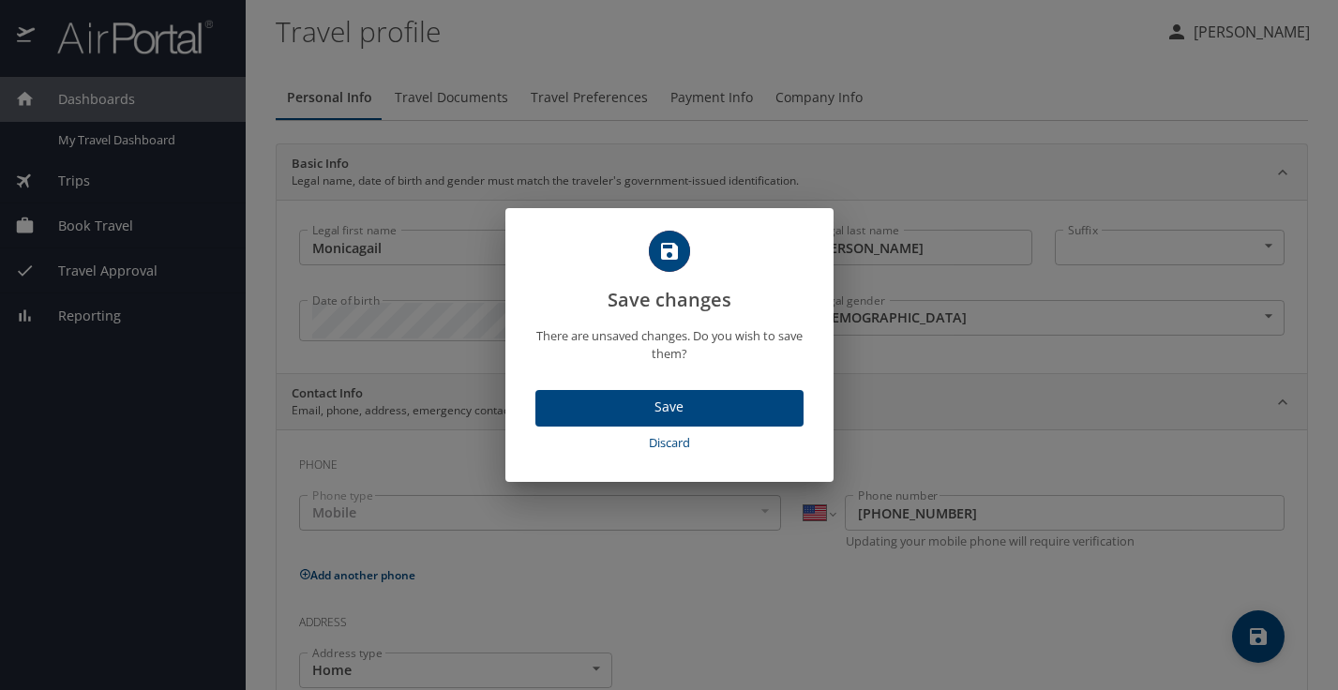
click at [654, 412] on span "Save" at bounding box center [670, 407] width 238 height 23
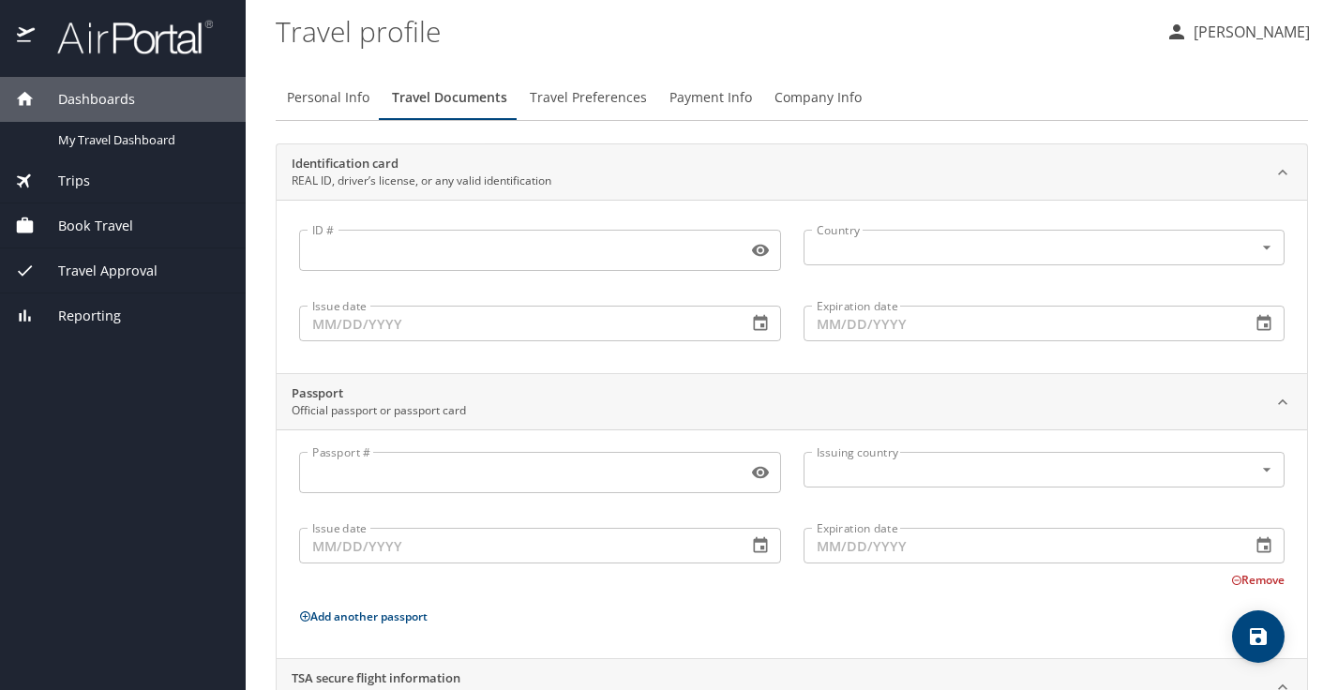
click at [552, 255] on input "ID #" at bounding box center [519, 251] width 441 height 36
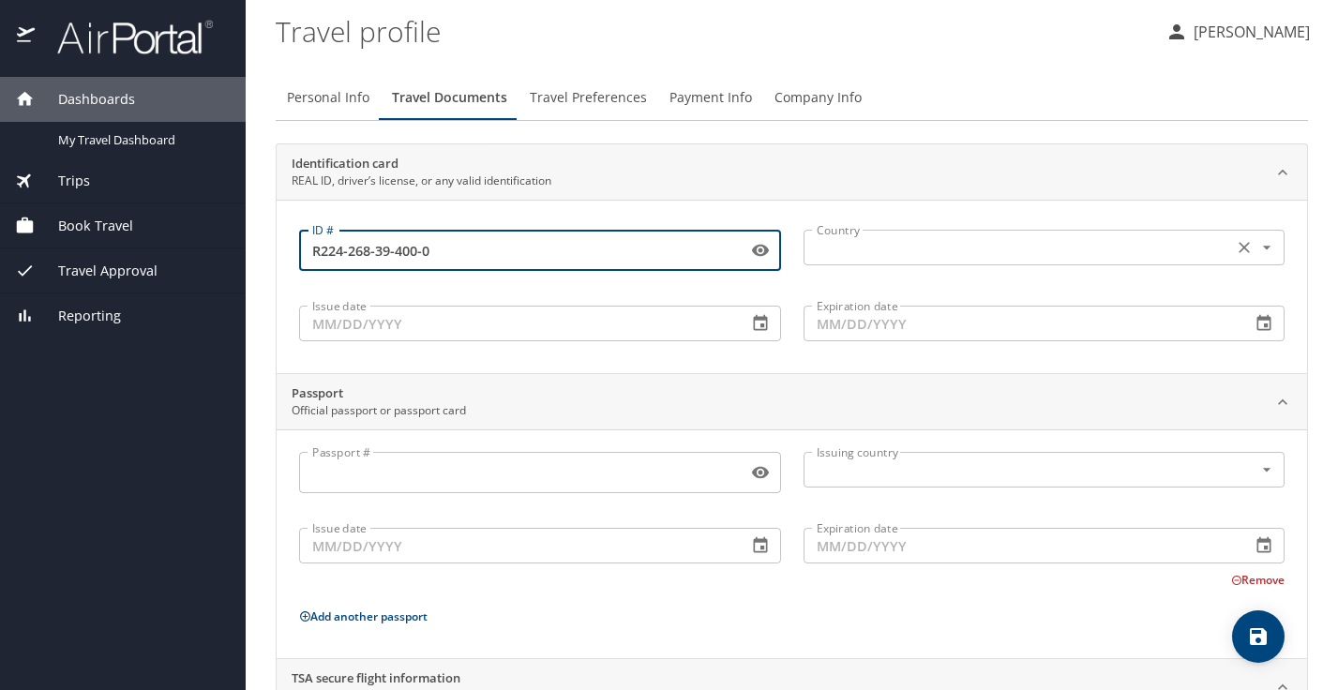
type input "R224-268-39-400-0"
click at [909, 253] on input "text" at bounding box center [1017, 247] width 416 height 24
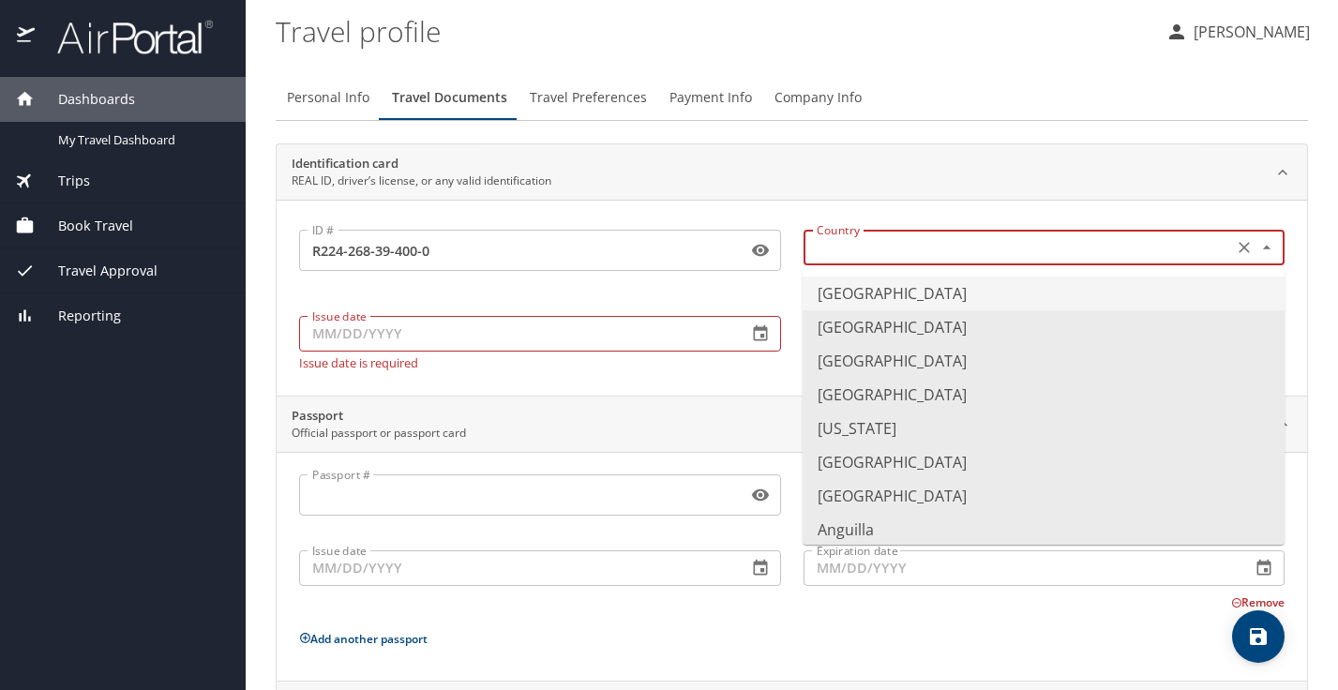
click at [855, 287] on li "United States of America" at bounding box center [1044, 294] width 482 height 34
type input "United States of America"
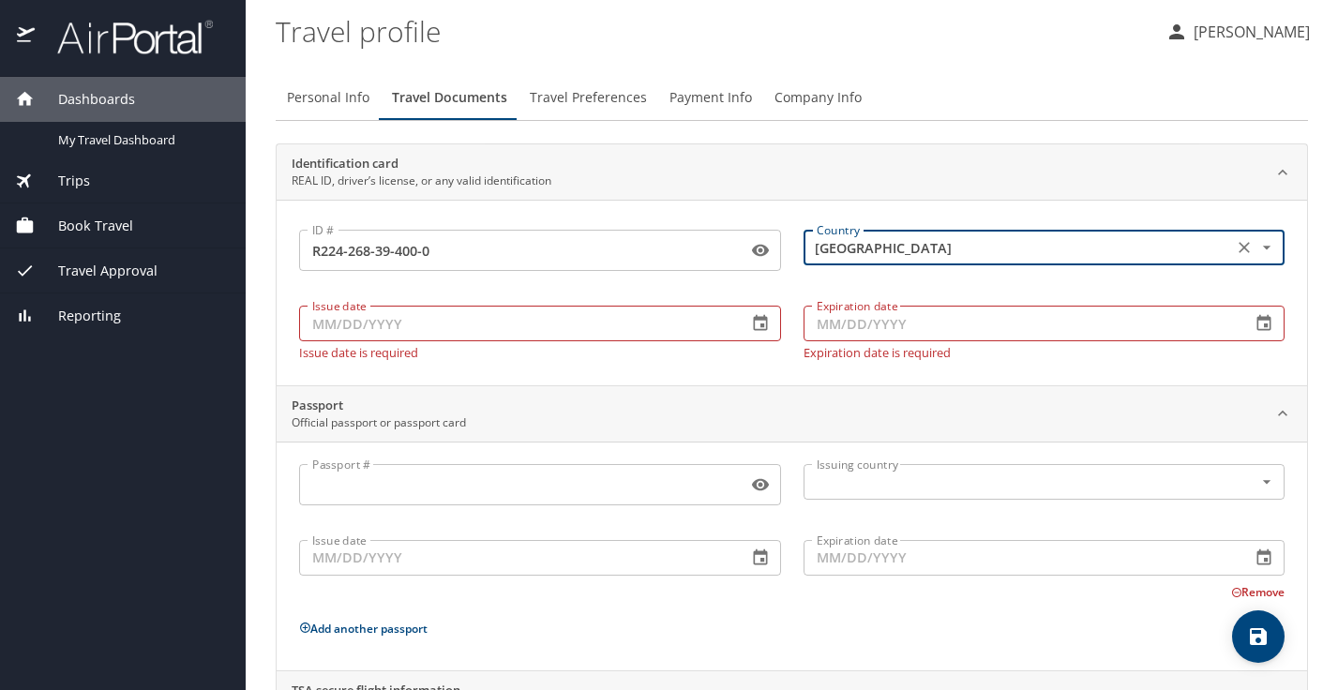
click at [765, 328] on icon "button" at bounding box center [760, 323] width 14 height 16
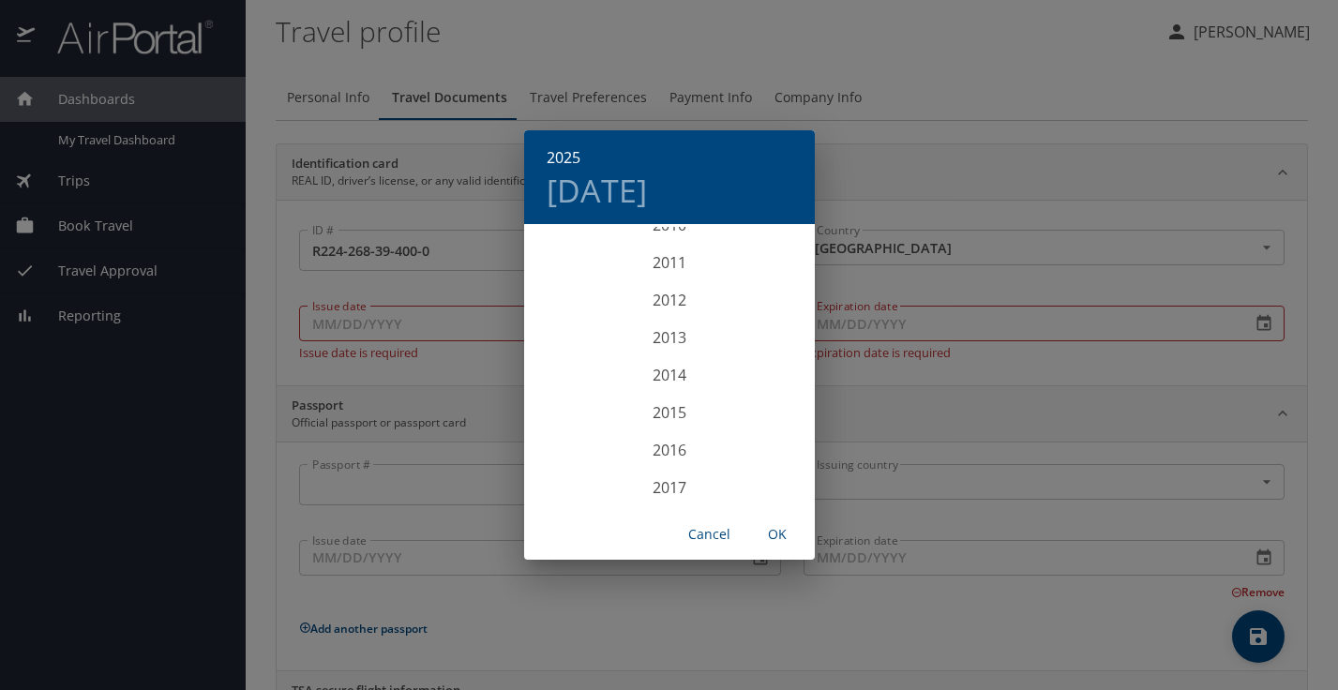
scroll to position [4038, 0]
click at [345, 330] on div "2025 Mon, Aug 11 1899 1900 1901 1902 1903 1904 1905 1906 1907 1908 1909 1910 19…" at bounding box center [669, 345] width 1338 height 690
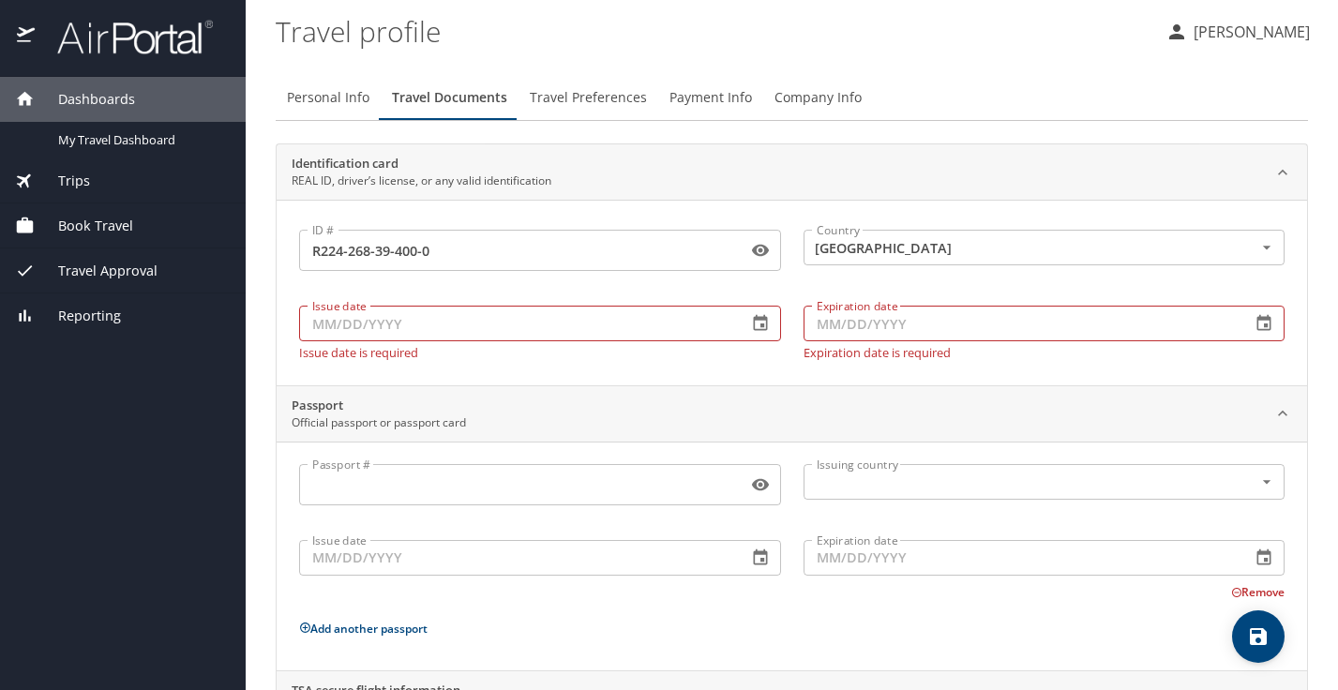
click at [334, 323] on input "Issue date" at bounding box center [515, 324] width 433 height 36
type input "07/28/2025"
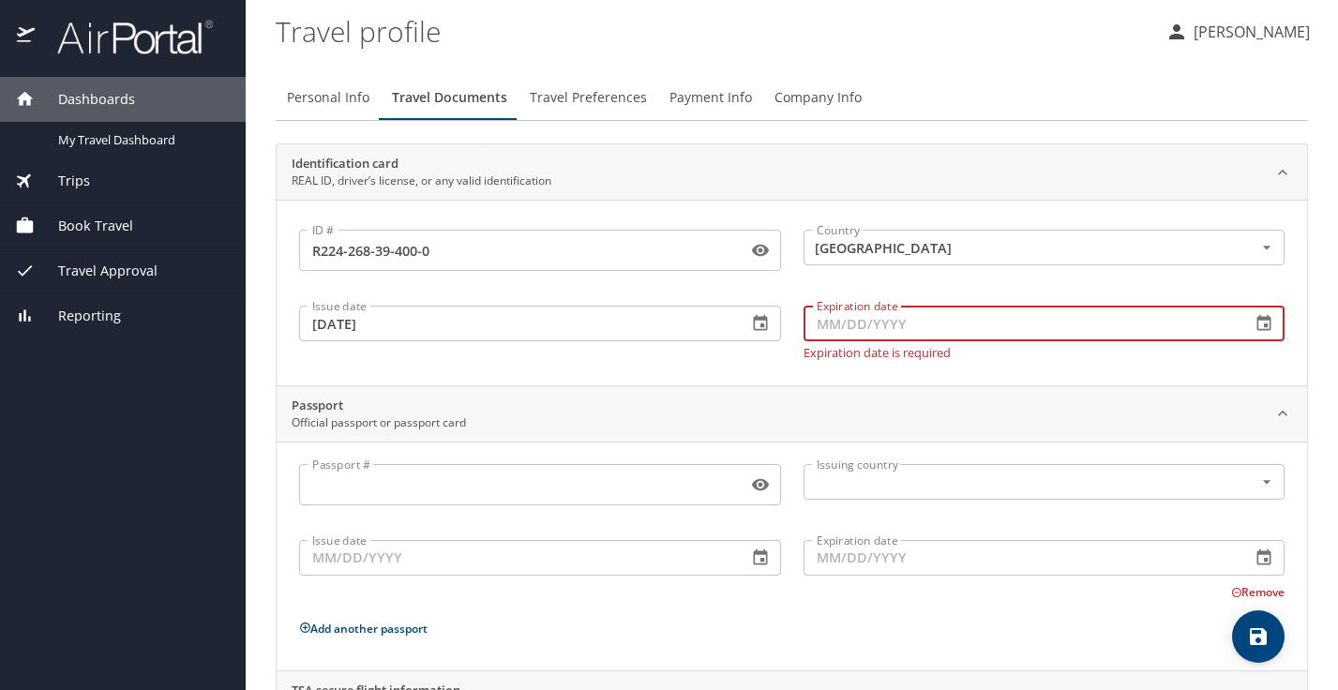
click at [872, 327] on input "Expiration date" at bounding box center [1020, 324] width 433 height 36
type input "04/27/2030"
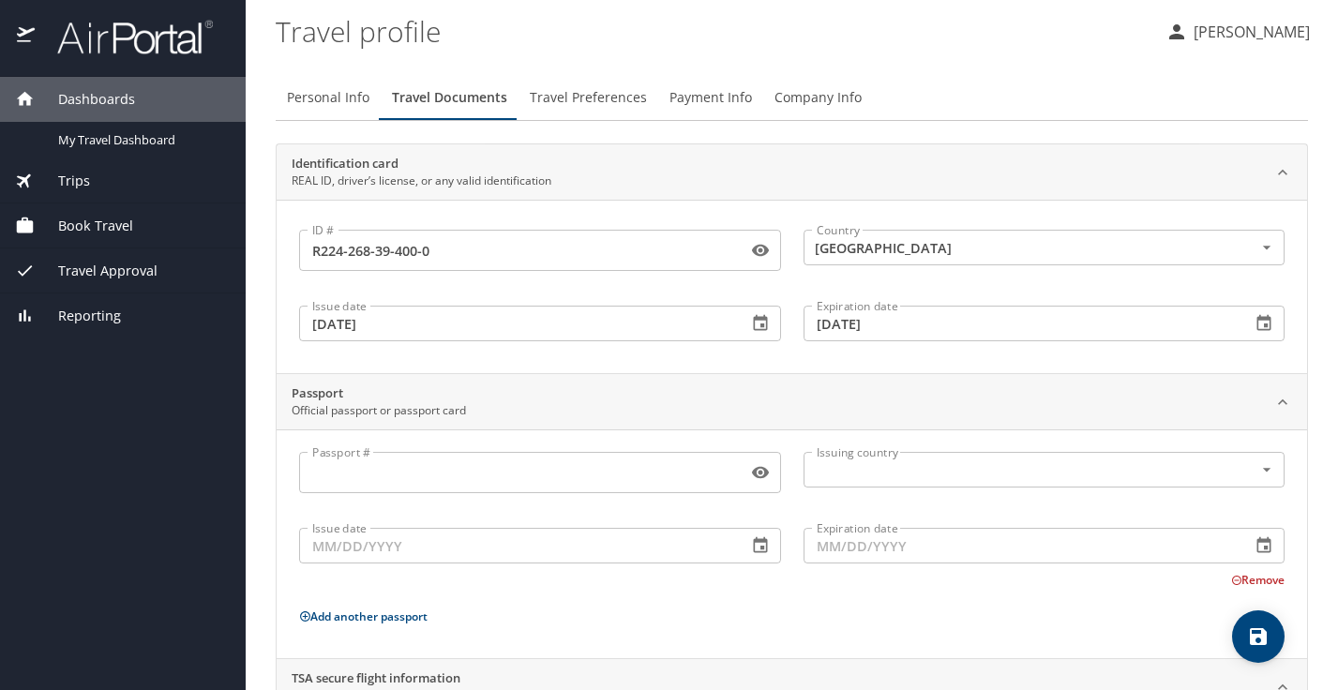
click at [828, 366] on div "ID # R224-268-39-400-0 ID # Country United States of America Country Issue date…" at bounding box center [792, 287] width 1031 height 174
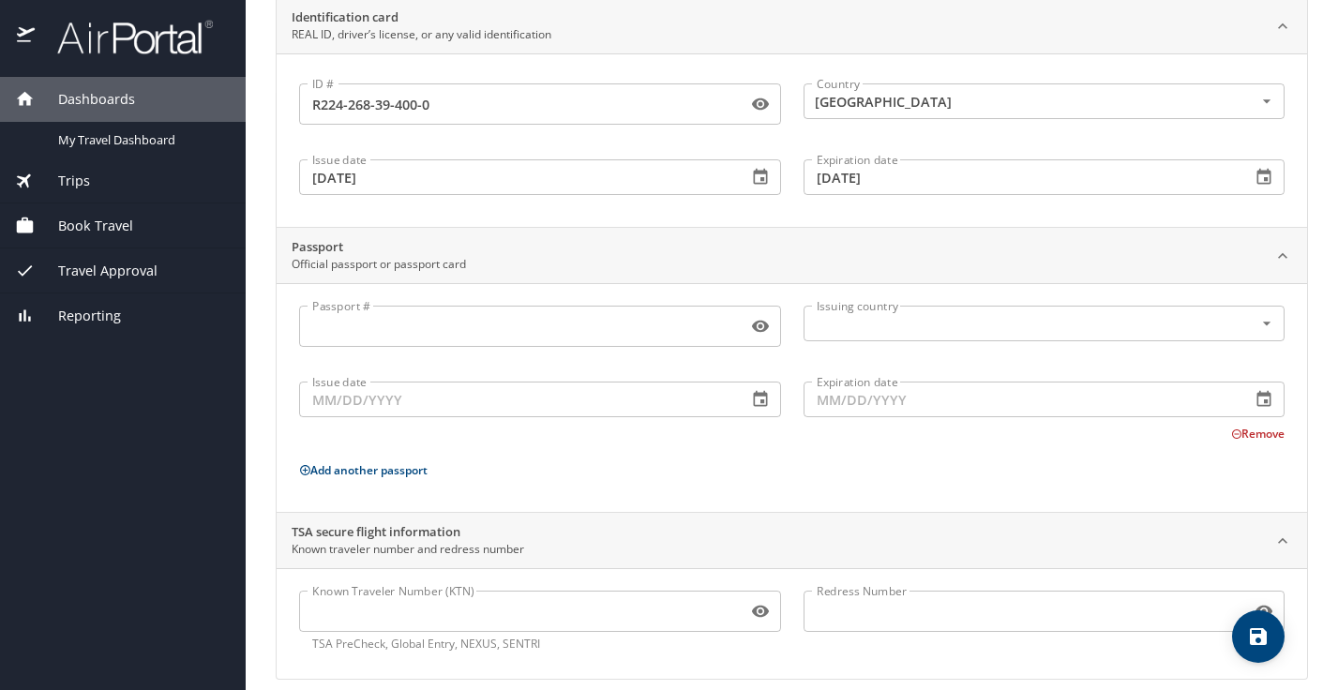
scroll to position [165, 0]
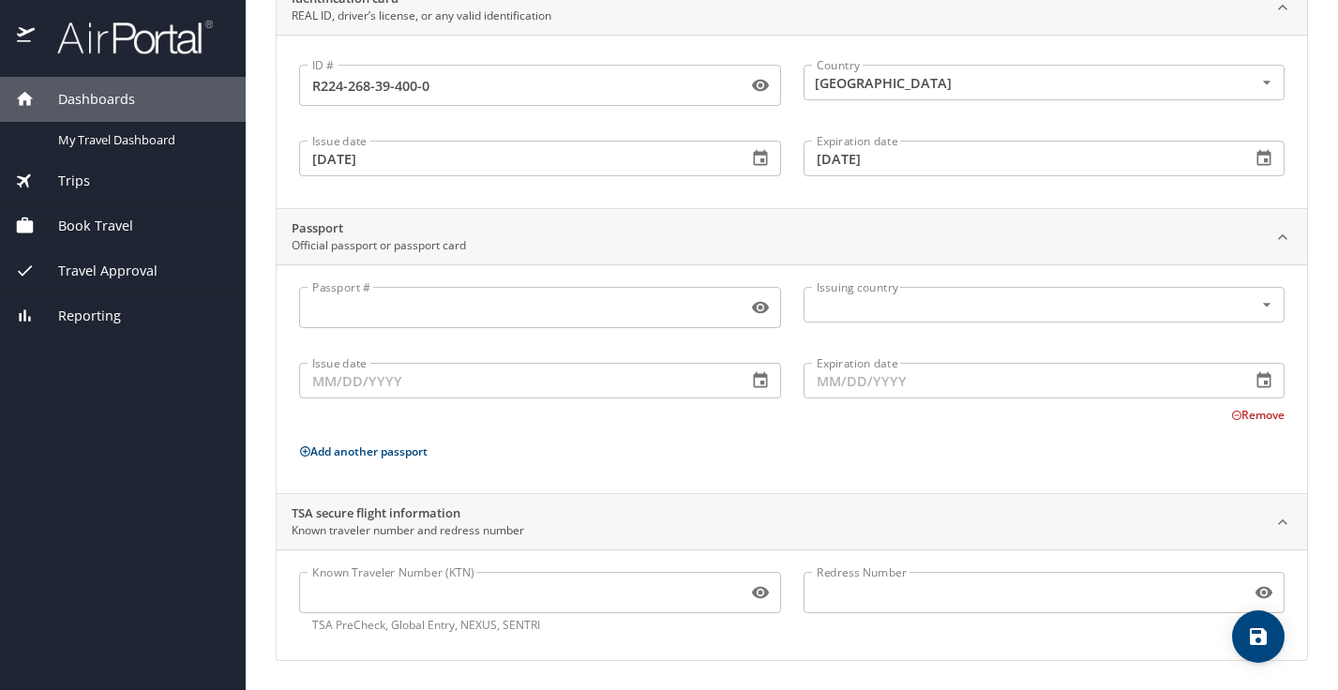
click at [528, 597] on input "Known Traveler Number (KTN)" at bounding box center [519, 593] width 441 height 36
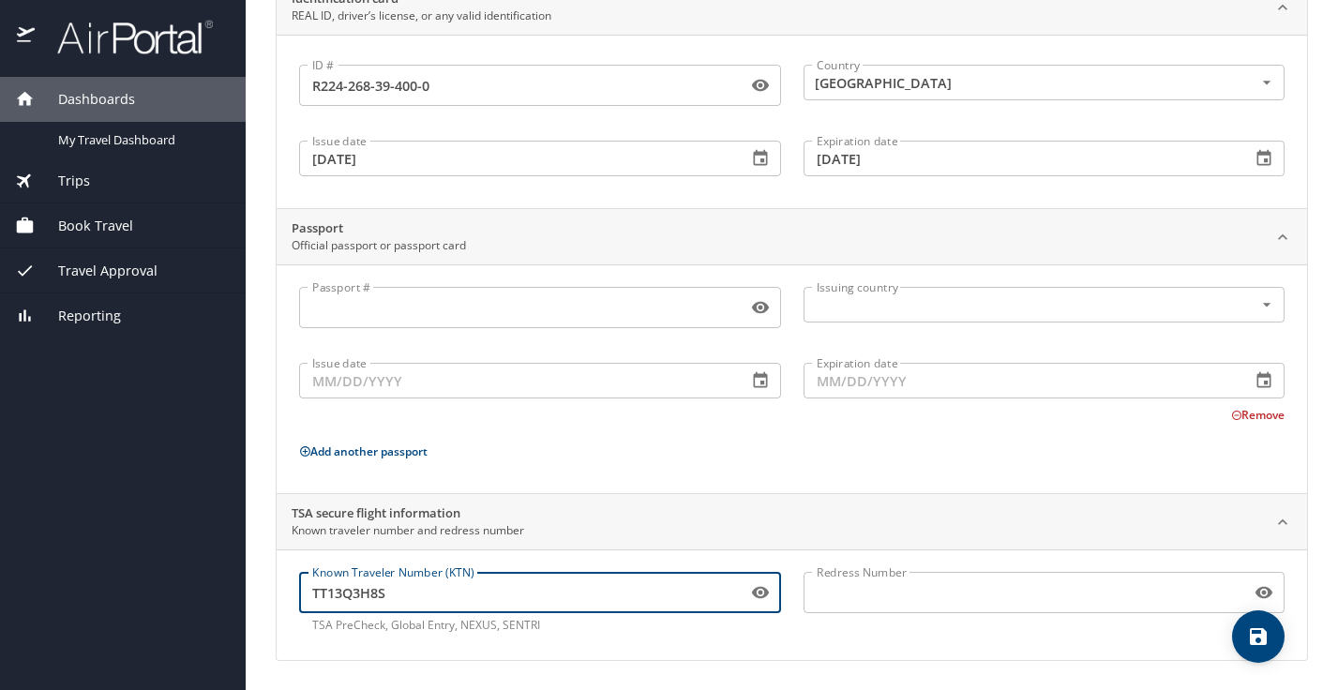
scroll to position [0, 0]
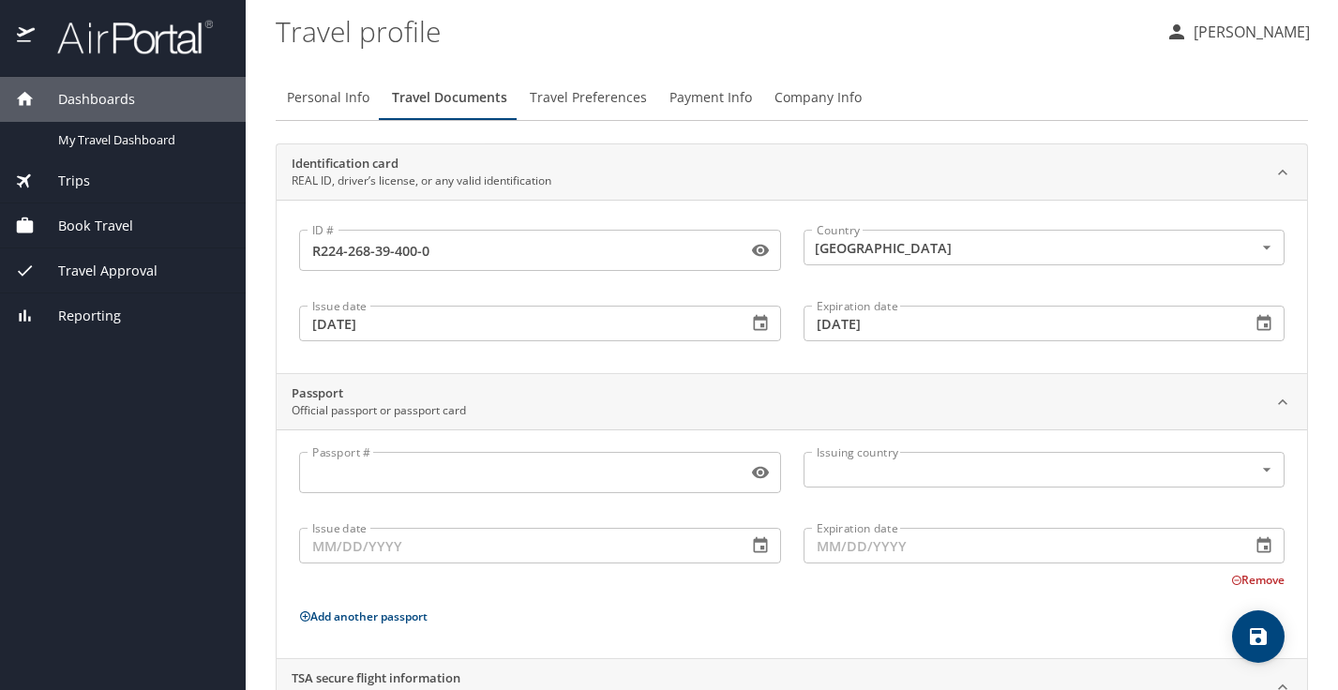
type input "TT13Q3H8S"
click at [598, 108] on span "Travel Preferences" at bounding box center [588, 97] width 117 height 23
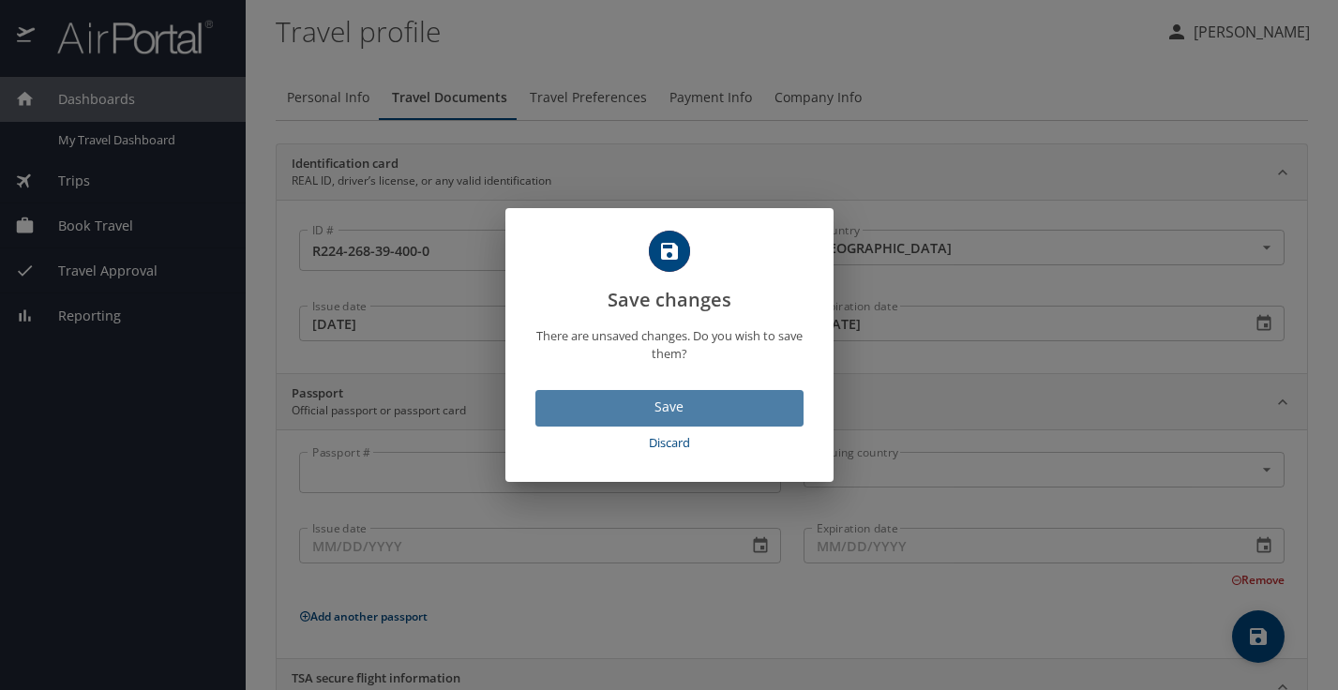
click at [665, 405] on span "Save" at bounding box center [670, 407] width 238 height 23
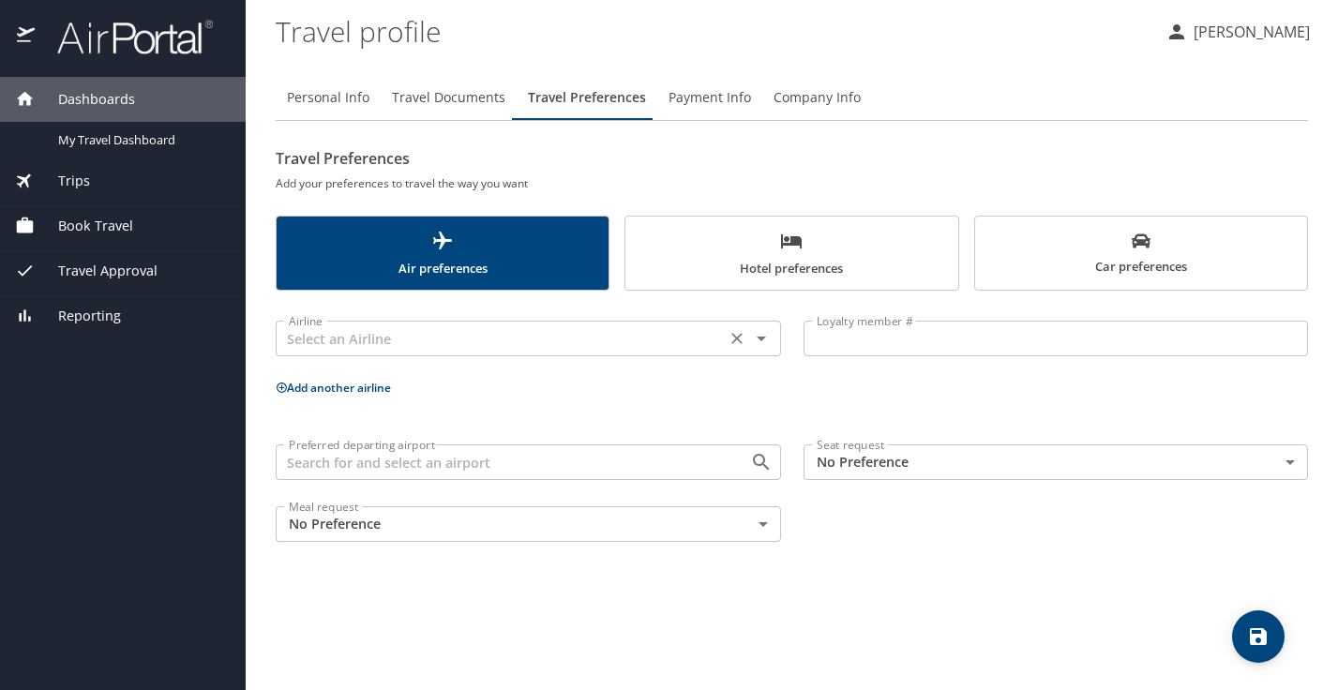
click at [628, 337] on input "text" at bounding box center [500, 338] width 439 height 24
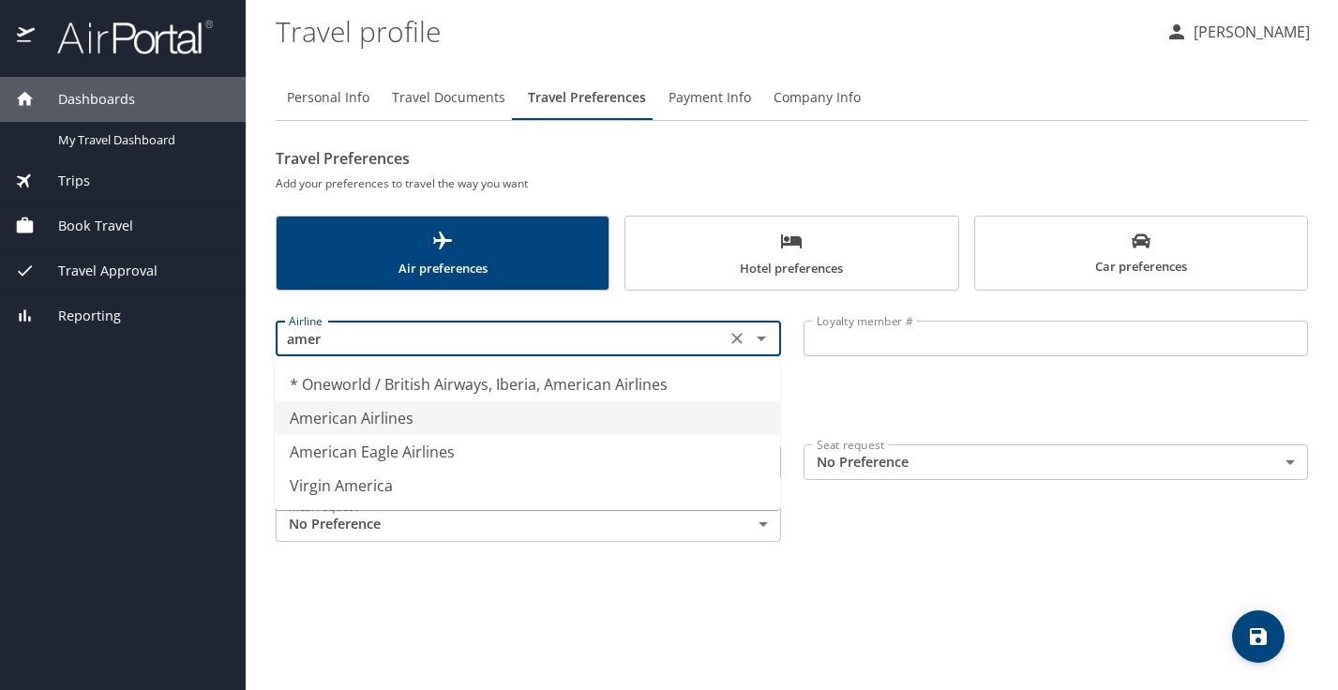
click at [506, 422] on li "American Airlines" at bounding box center [528, 418] width 506 height 34
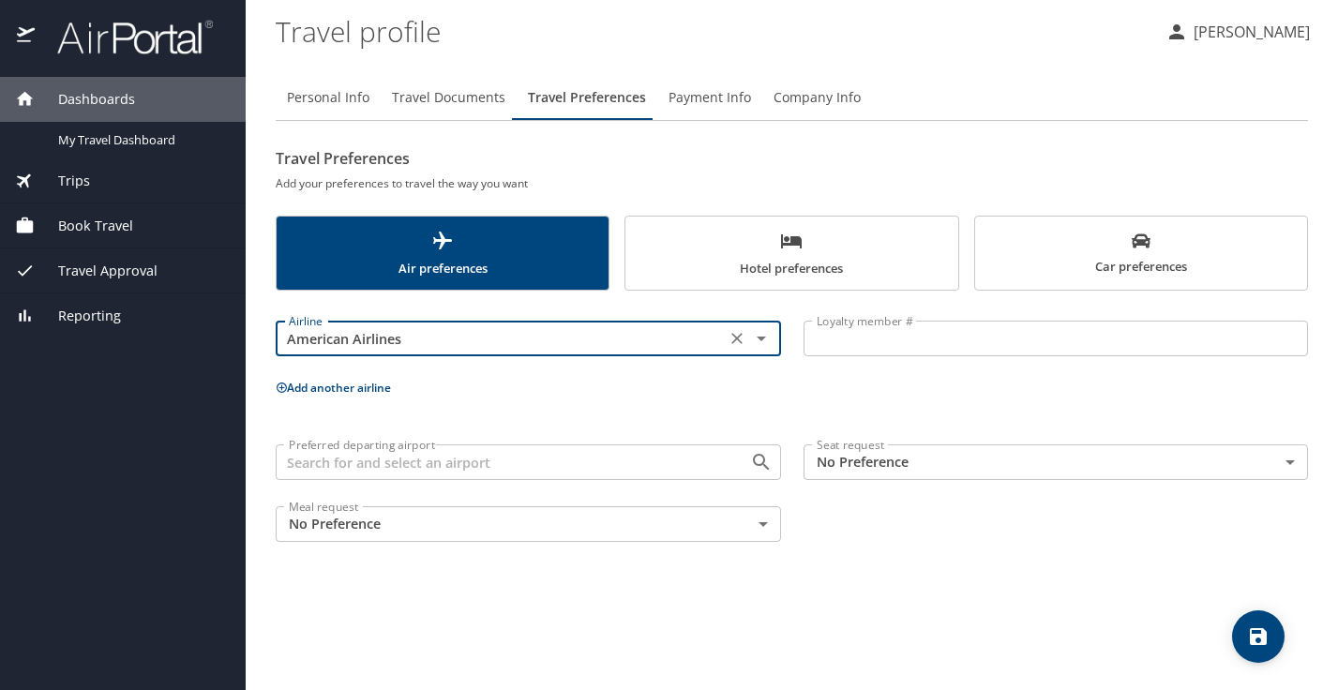
type input "American Airlines"
click at [960, 339] on input "Loyalty member #" at bounding box center [1057, 339] width 506 height 36
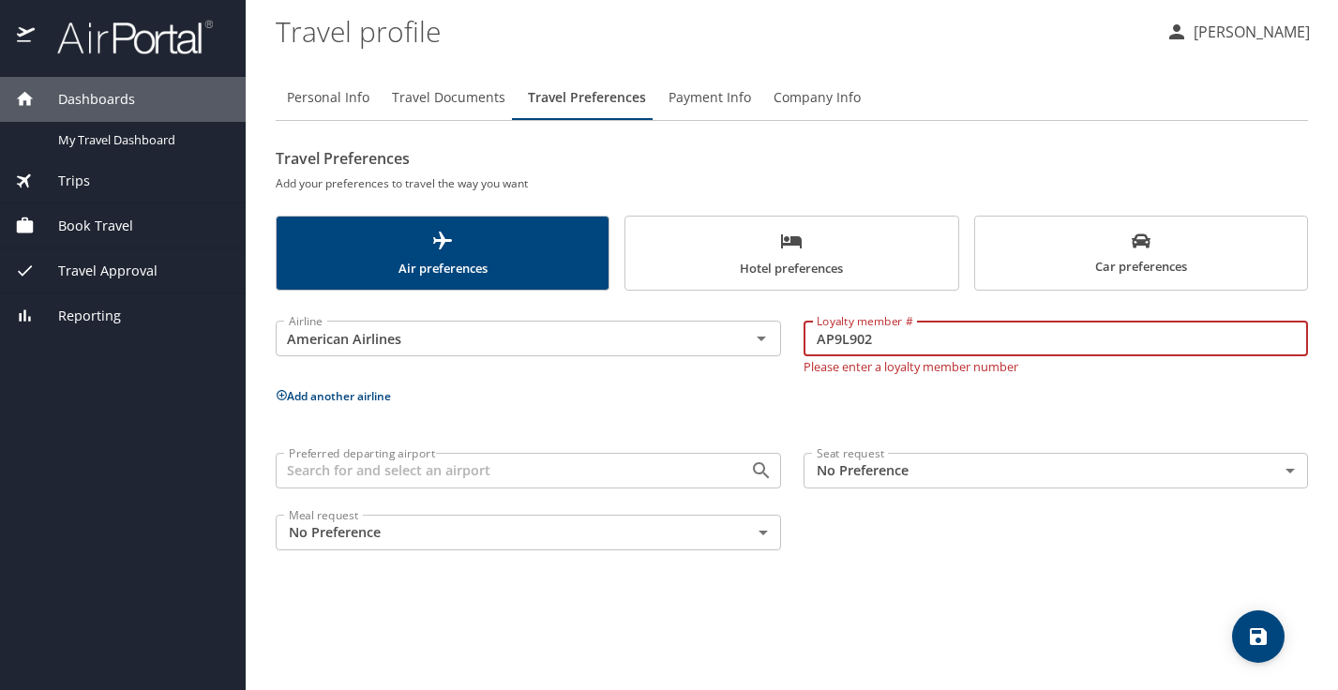
type input "AP9L902"
click at [670, 461] on input "Preferred departing airport" at bounding box center [500, 471] width 439 height 24
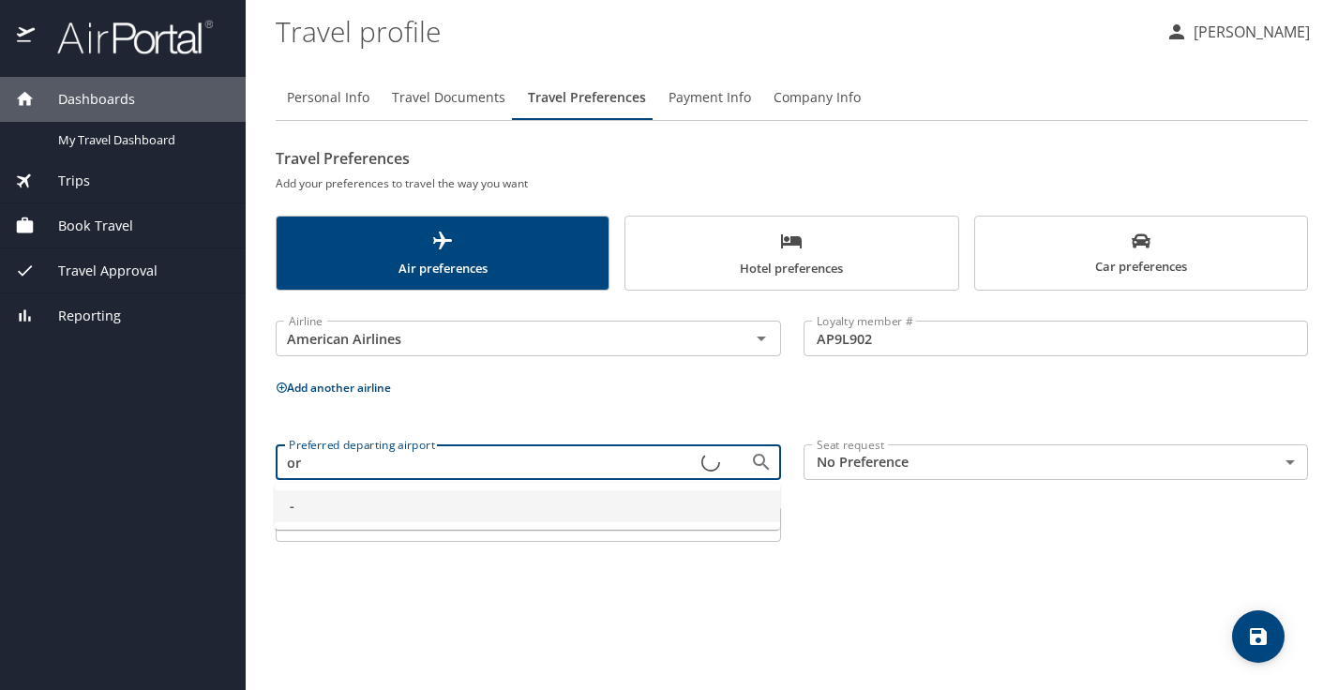
type input "o"
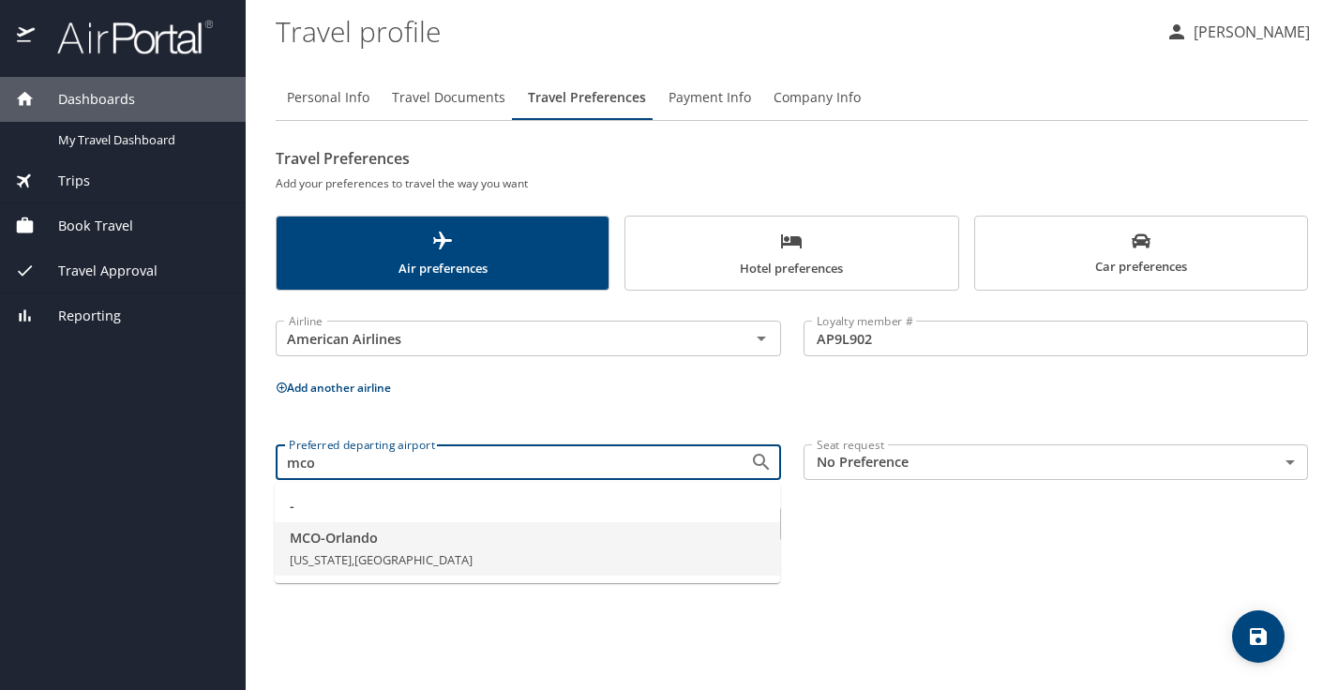
click at [527, 558] on li "MCO - Orlando Florida, United States of America" at bounding box center [528, 549] width 506 height 54
type input "MCO - Orlando"
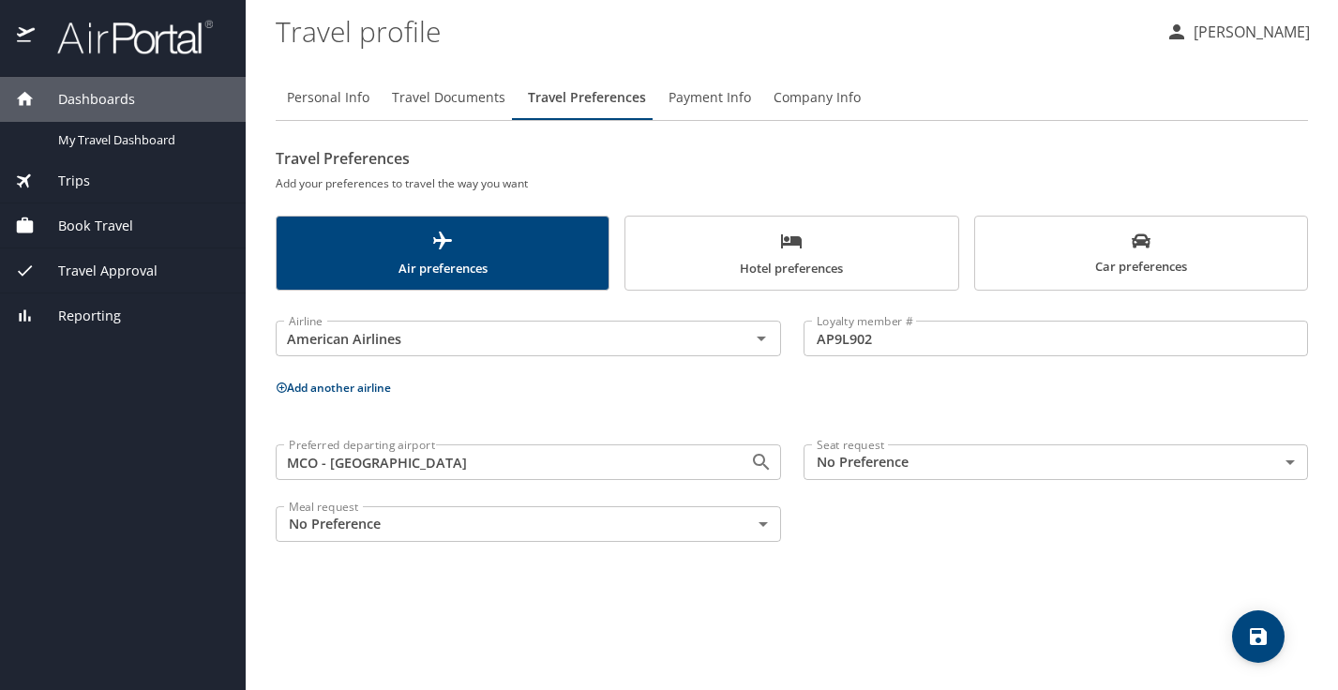
click at [856, 476] on body "Dashboards My Travel Dashboard Trips Current / Future Trips Past Trips Trips Mi…" at bounding box center [669, 345] width 1338 height 690
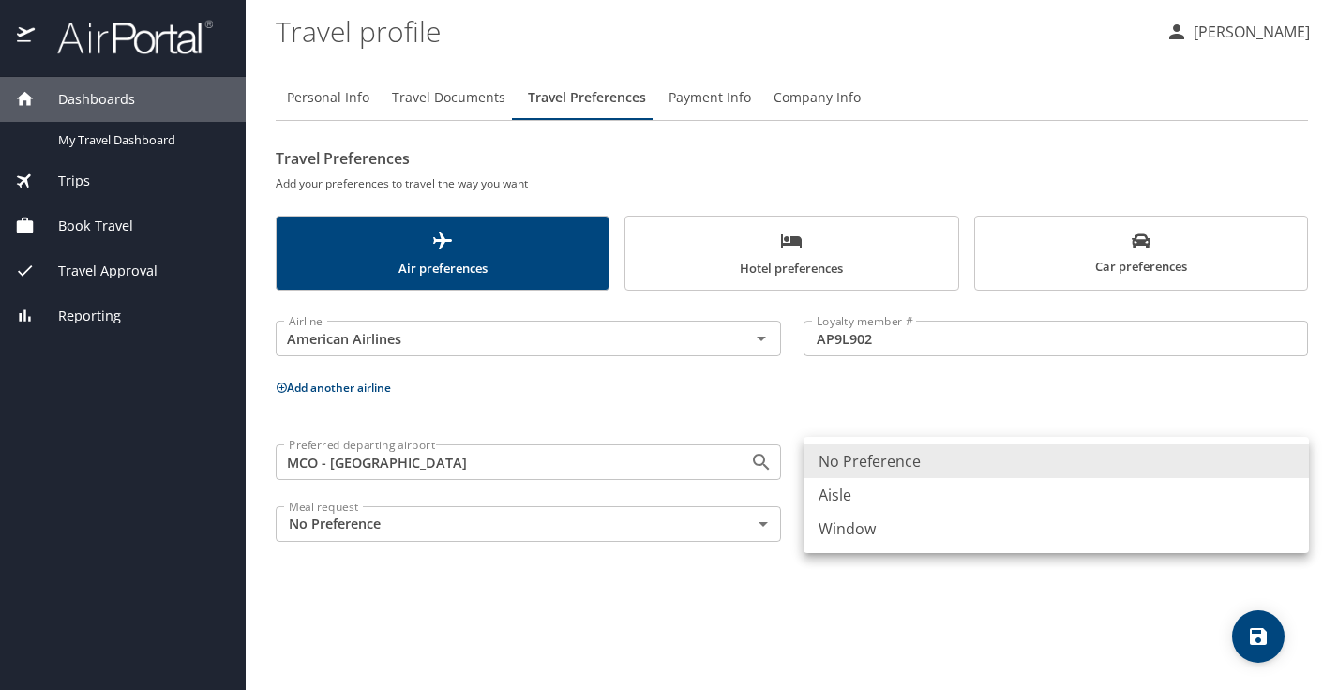
click at [857, 498] on li "Aisle" at bounding box center [1057, 495] width 506 height 34
type input "Aisle"
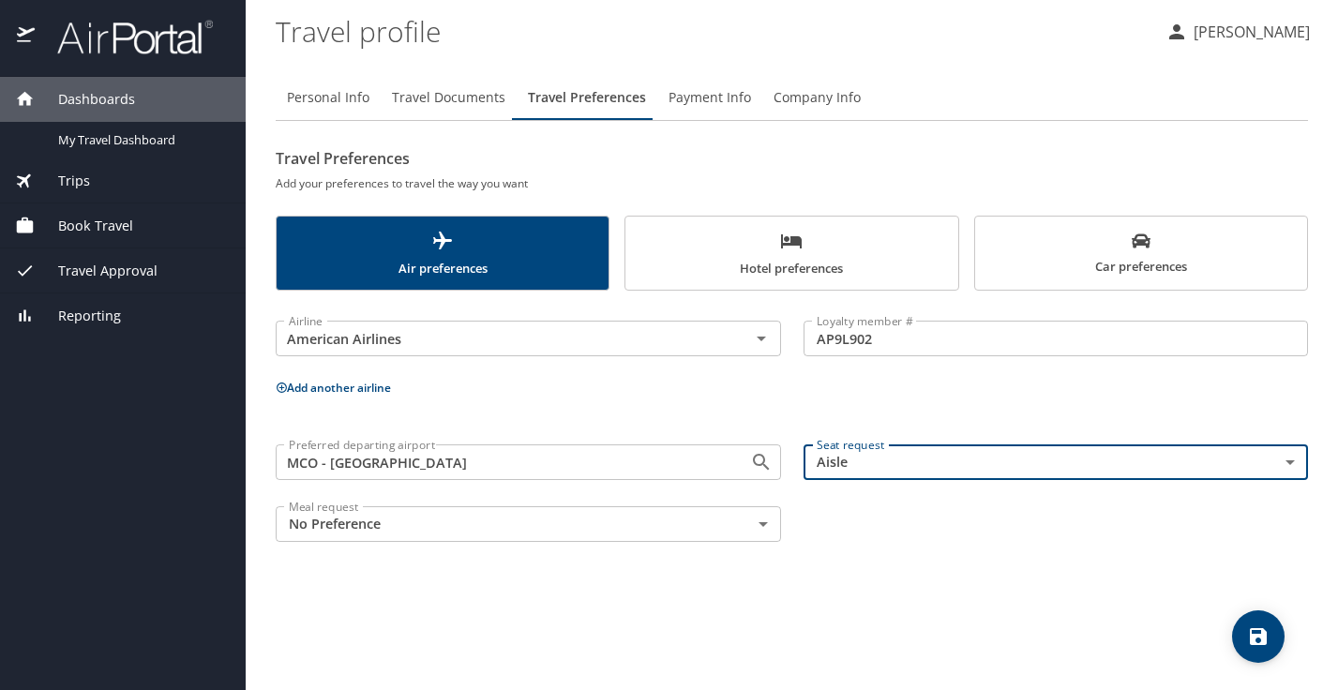
click at [869, 513] on div "Preferred departing airport MCO - Orlando Preferred departing airport Seat requ…" at bounding box center [792, 493] width 1055 height 120
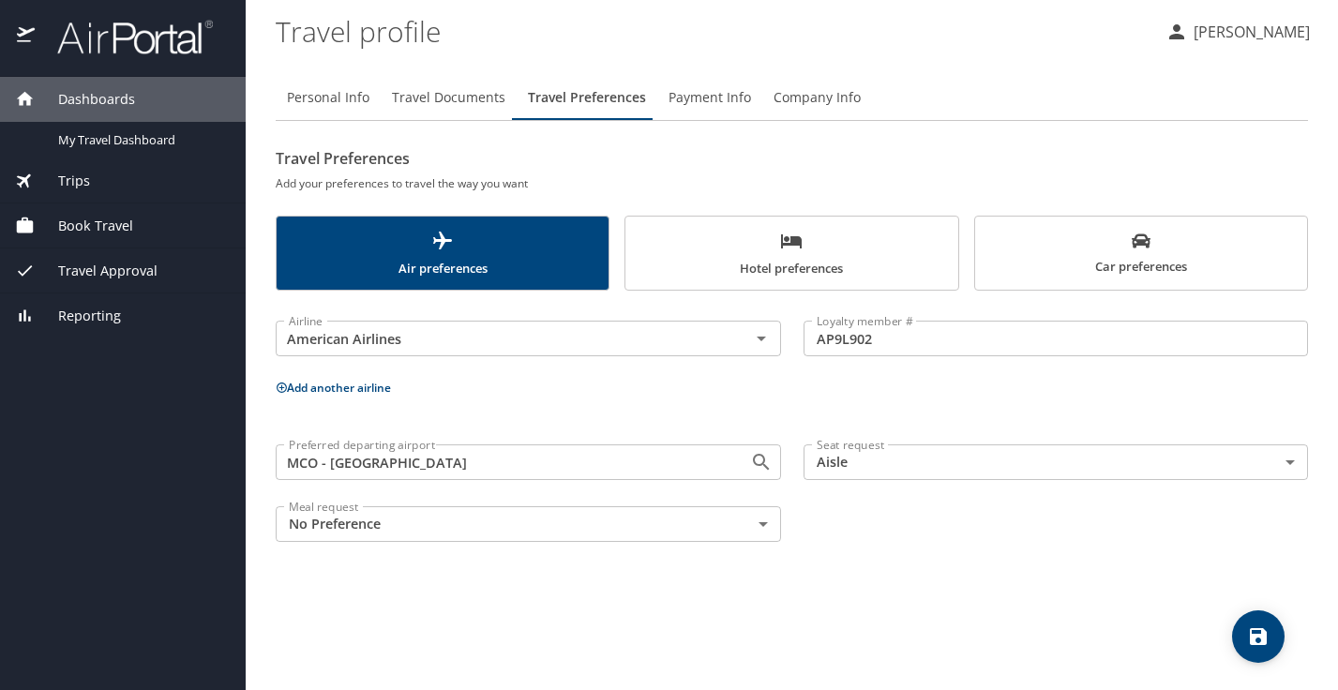
click at [1262, 636] on icon "save" at bounding box center [1258, 636] width 17 height 17
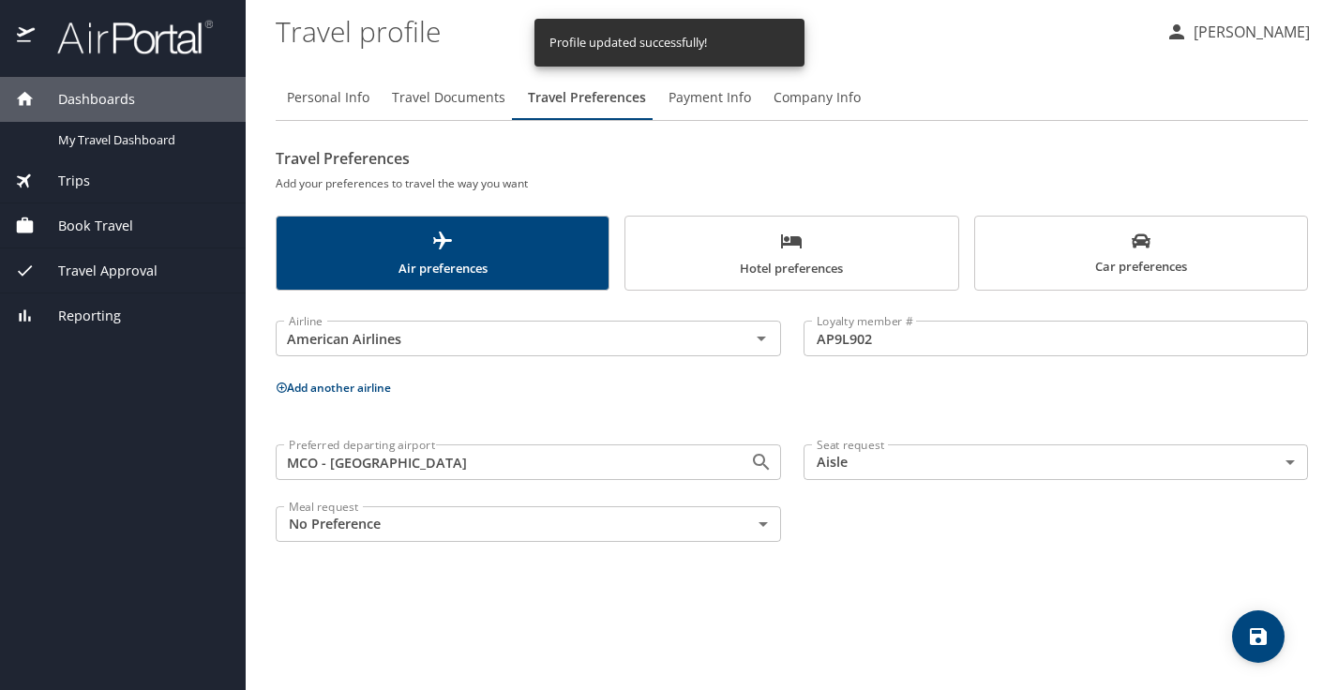
click at [817, 98] on span "Company Info" at bounding box center [817, 97] width 87 height 23
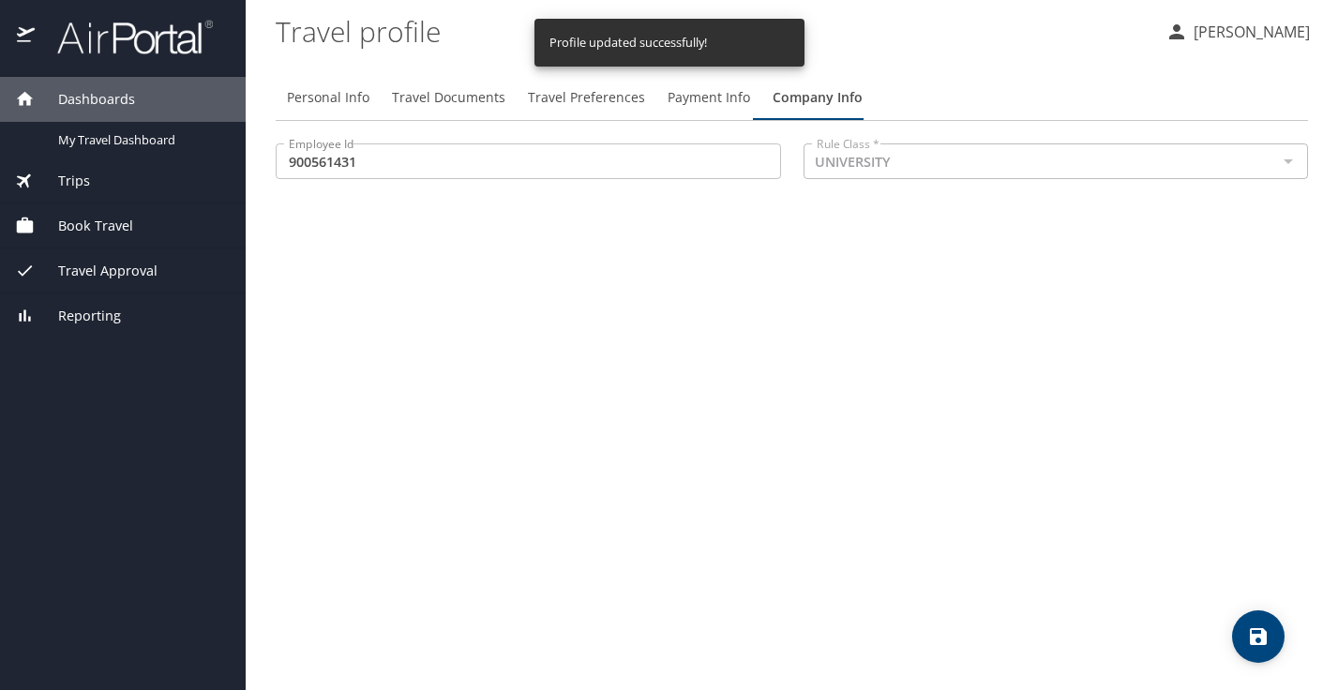
click at [329, 102] on span "Personal Info" at bounding box center [328, 97] width 83 height 23
select select "US"
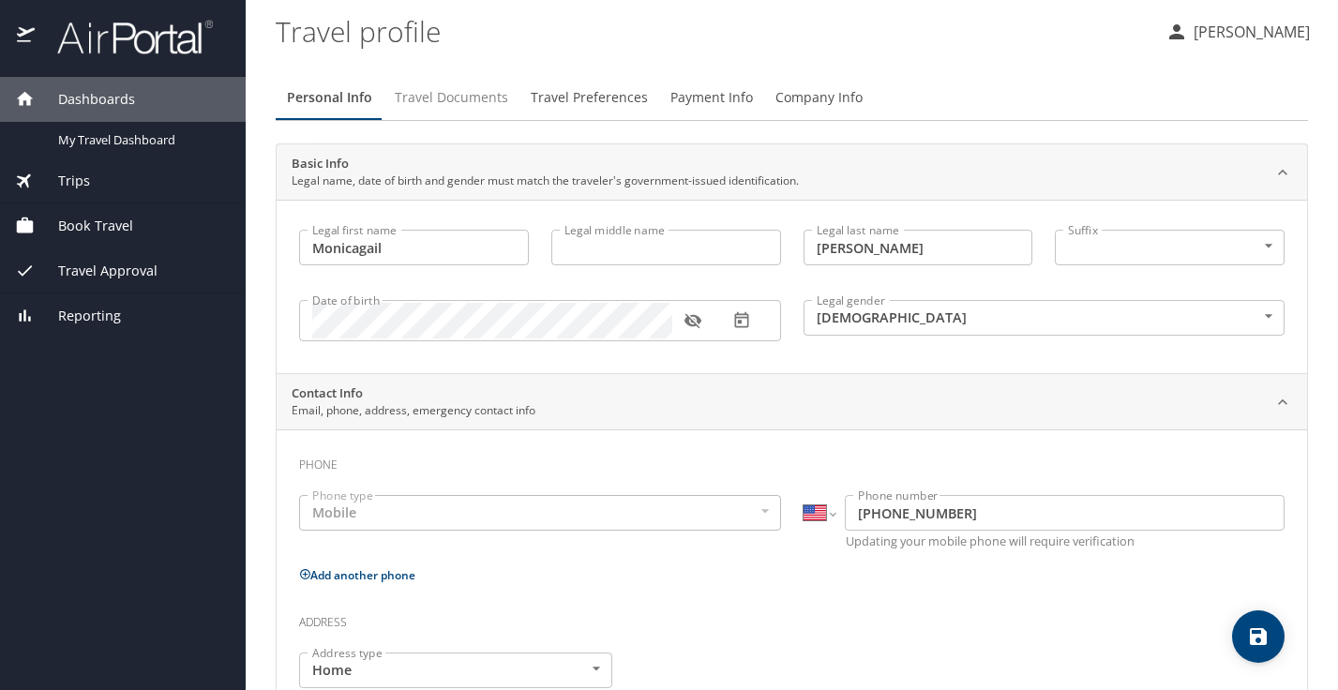
click at [457, 105] on span "Travel Documents" at bounding box center [451, 97] width 113 height 23
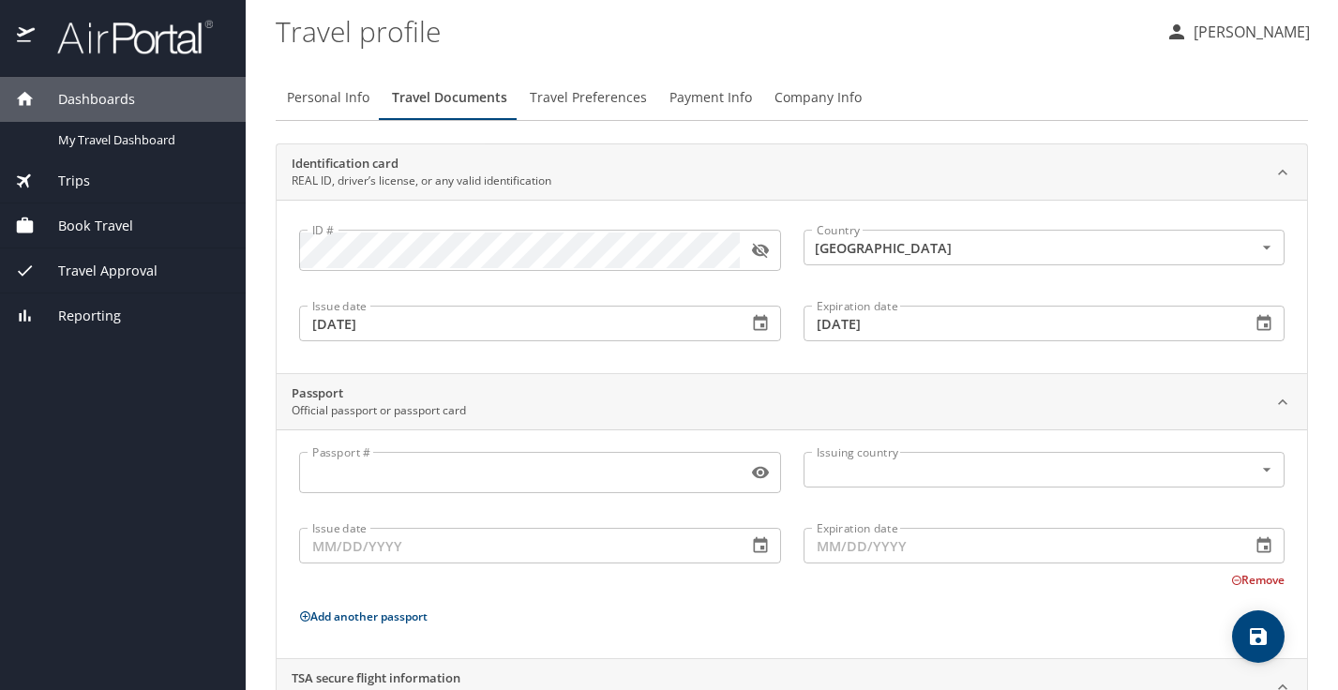
click at [106, 228] on span "Book Travel" at bounding box center [84, 226] width 98 height 21
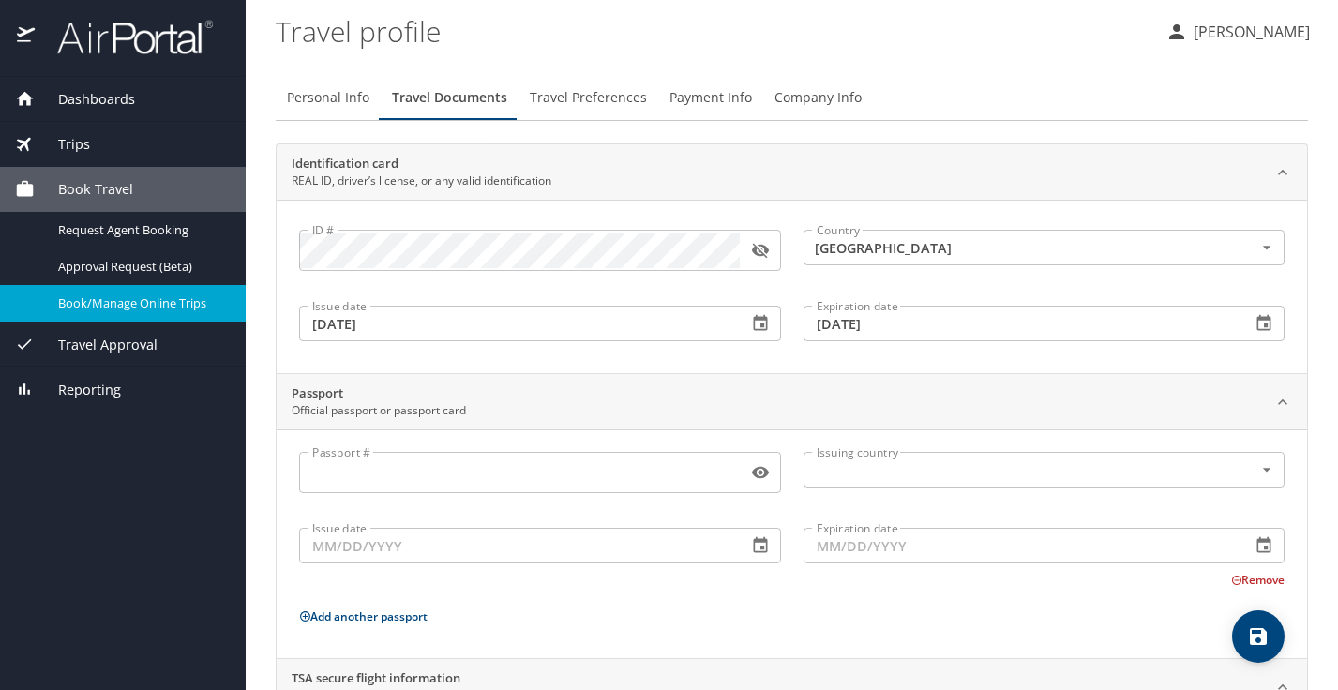
click at [102, 307] on span "Book/Manage Online Trips" at bounding box center [140, 304] width 165 height 18
click at [1275, 33] on p "Monicagail Reyes" at bounding box center [1249, 32] width 122 height 23
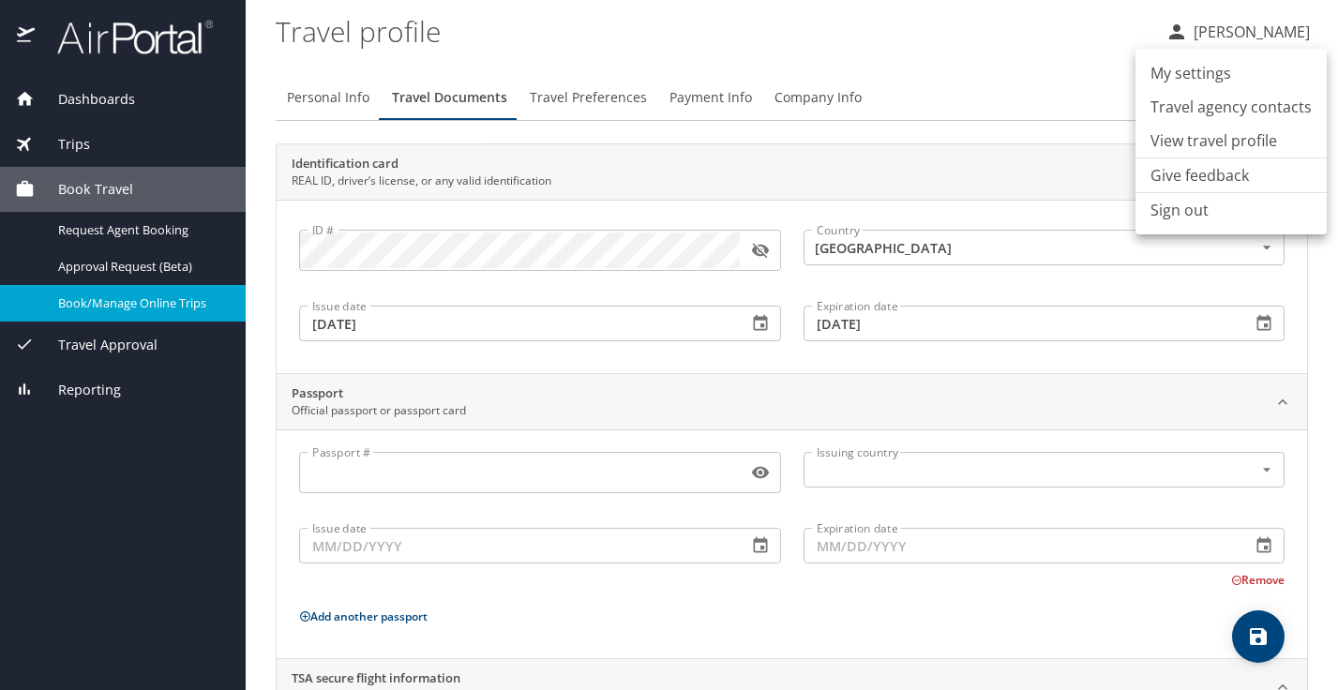
click at [1202, 219] on li "Sign out" at bounding box center [1231, 210] width 191 height 34
